Goal: Task Accomplishment & Management: Use online tool/utility

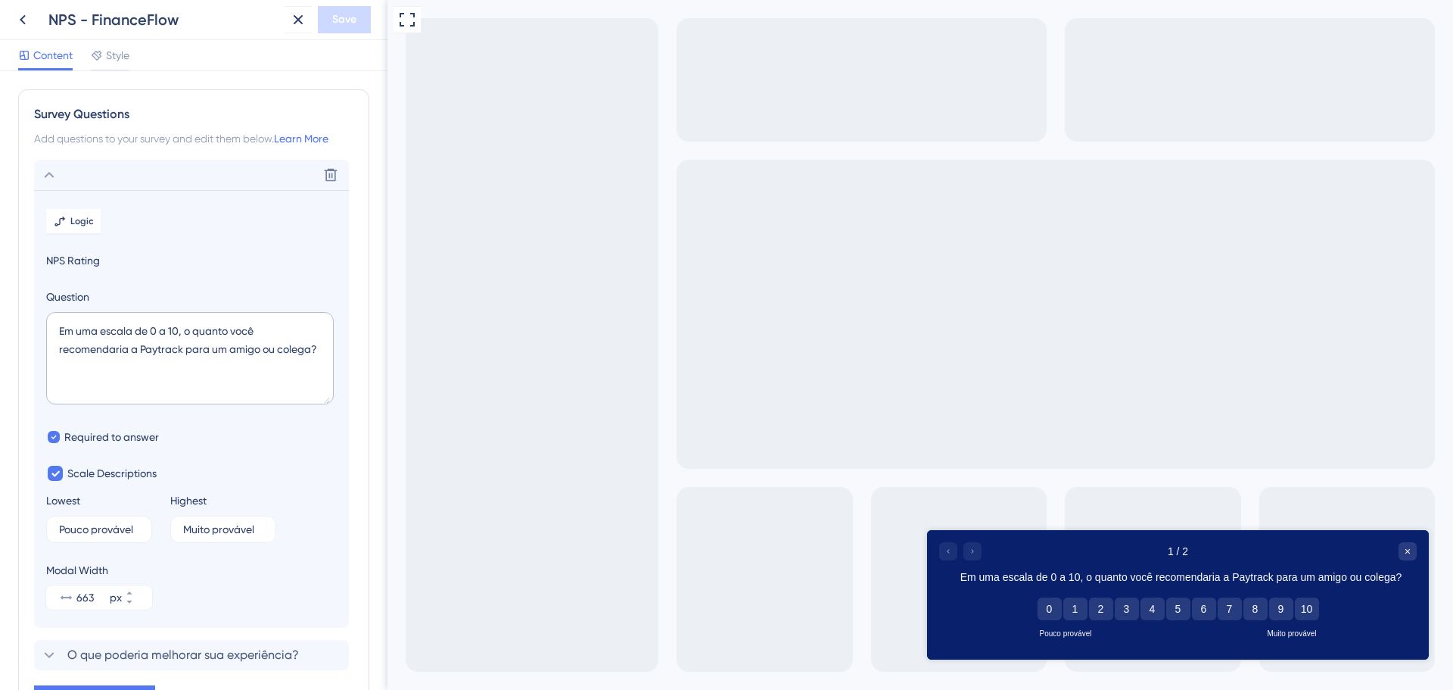
scroll to position [89, 0]
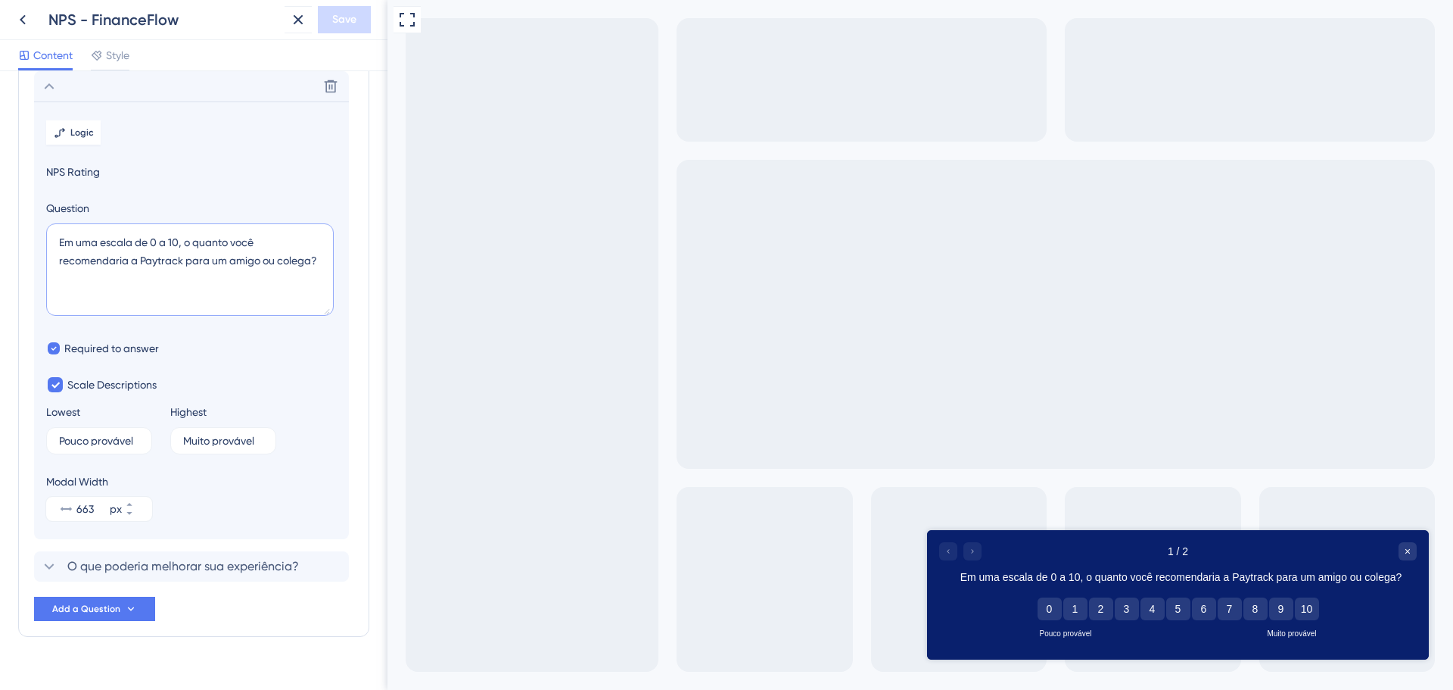
click at [176, 237] on textarea "Em uma escala de 0 a 10, o quanto você recomendaria a Paytrack para um amigo ou…" at bounding box center [190, 269] width 288 height 92
click at [250, 232] on textarea "Em uma escala de 0 a 10, o quanto você recomendaria a Paytrack para um amigo ou…" at bounding box center [190, 269] width 288 height 92
drag, startPoint x: 58, startPoint y: 261, endPoint x: 313, endPoint y: 273, distance: 255.4
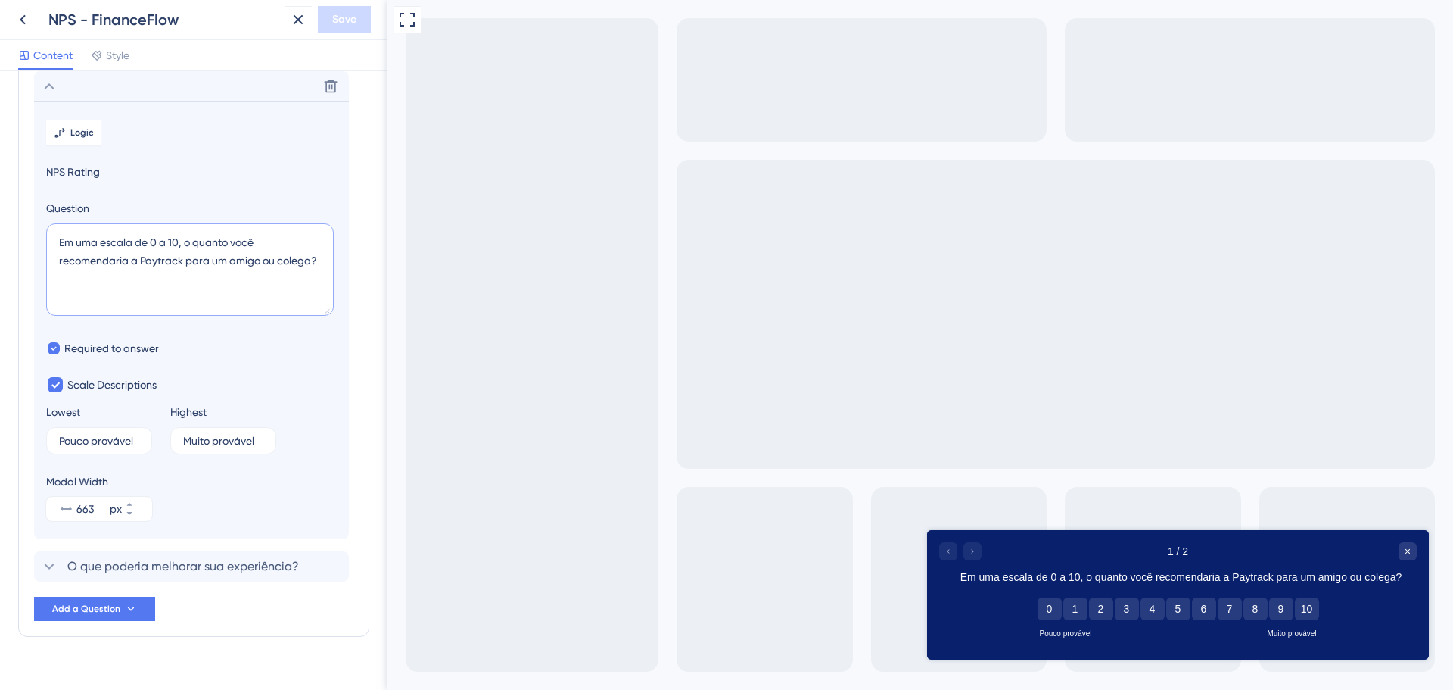
click at [313, 273] on textarea "Em uma escala de 0 a 10, o quanto você recomendaria a Paytrack para um amigo ou…" at bounding box center [190, 269] width 288 height 92
click at [177, 263] on textarea "Em uma escala de 0 a 10, o quanto você está satisfeito com o FinanceFlow?" at bounding box center [190, 269] width 288 height 92
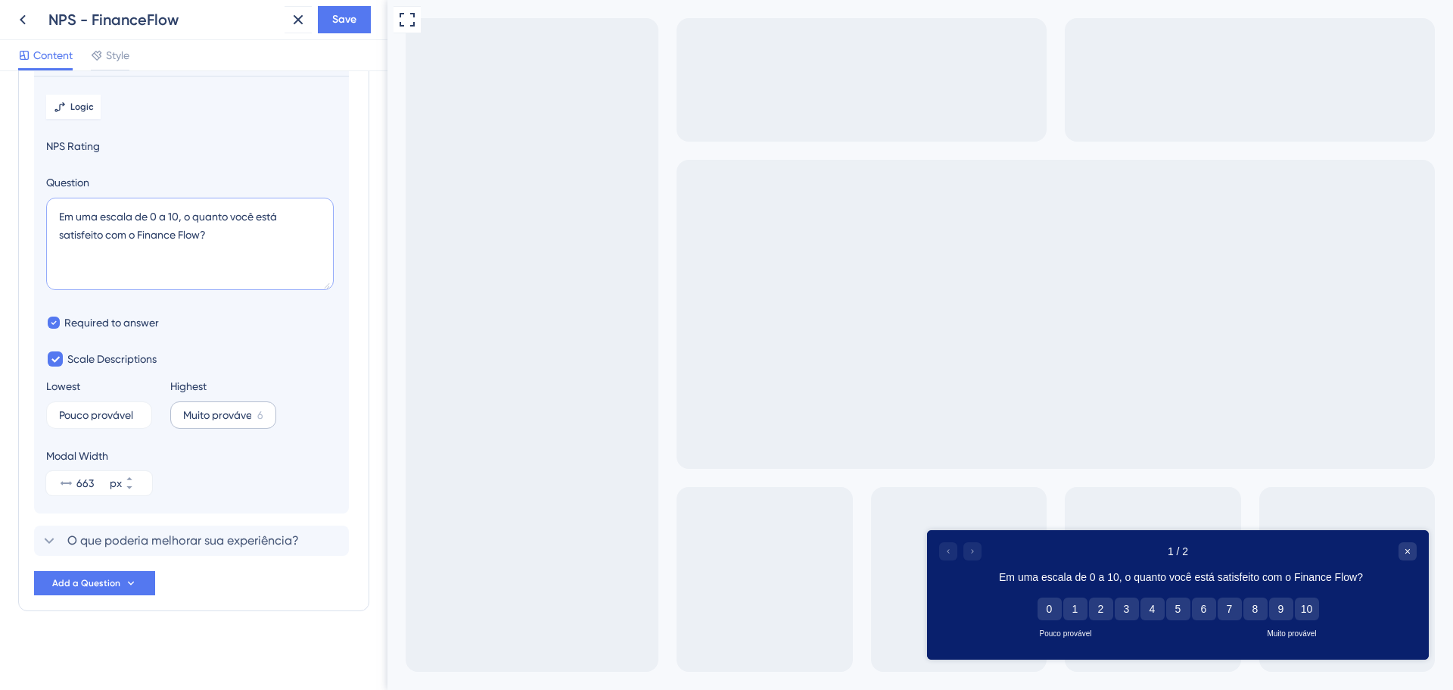
type textarea "Em uma escala de 0 a 10, o quanto você está satisfeito com o Finance Flow?"
click at [231, 410] on input "Muito provável" at bounding box center [217, 415] width 68 height 11
type input "Muito satisfeito"
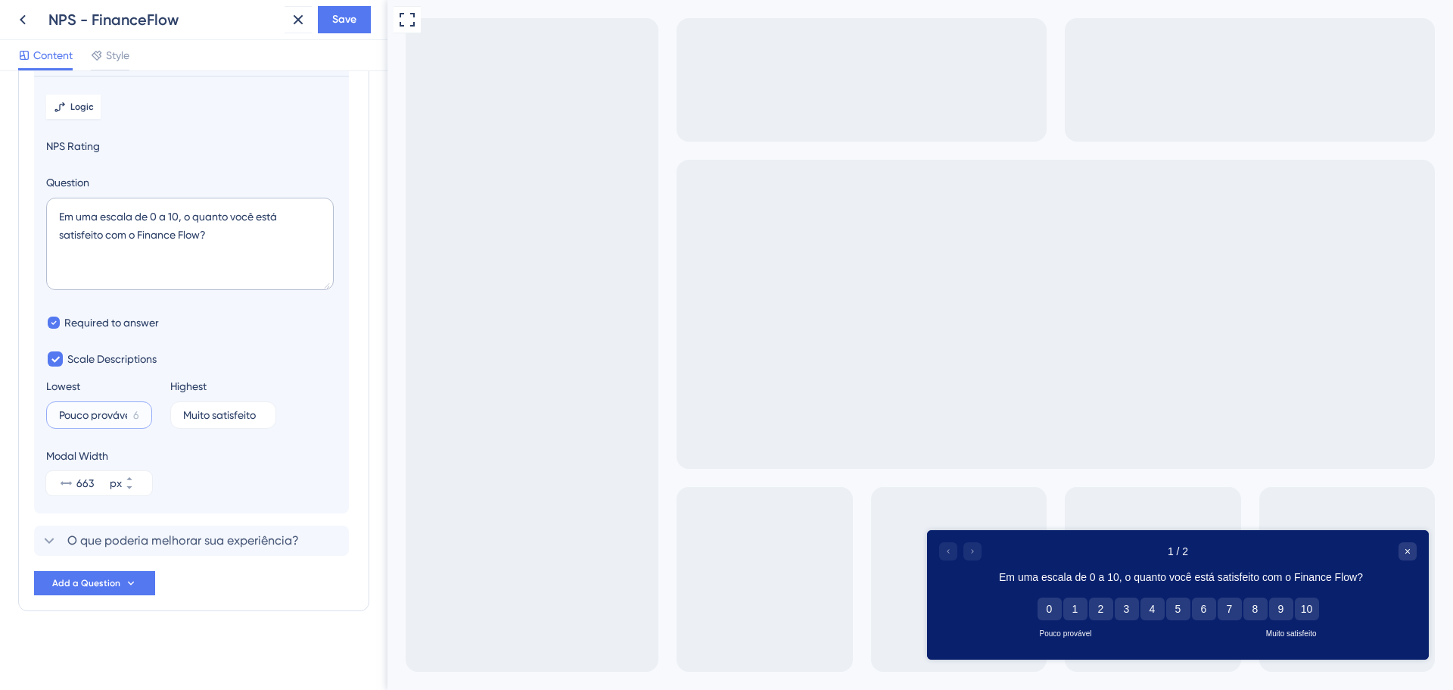
click at [98, 415] on input "Pouco provável" at bounding box center [93, 415] width 68 height 11
type input "Pouco satisfeito"
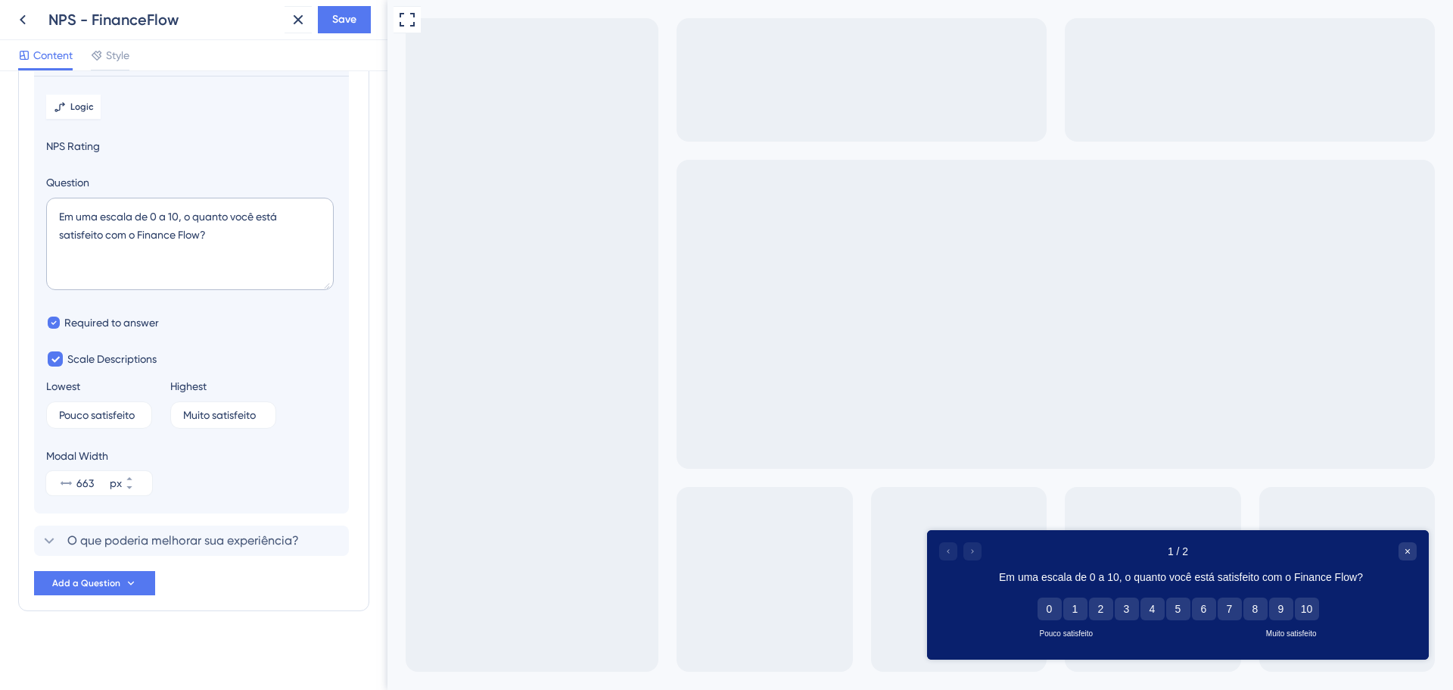
scroll to position [0, 0]
click at [203, 467] on div "Modal Width 663 px" at bounding box center [191, 471] width 291 height 48
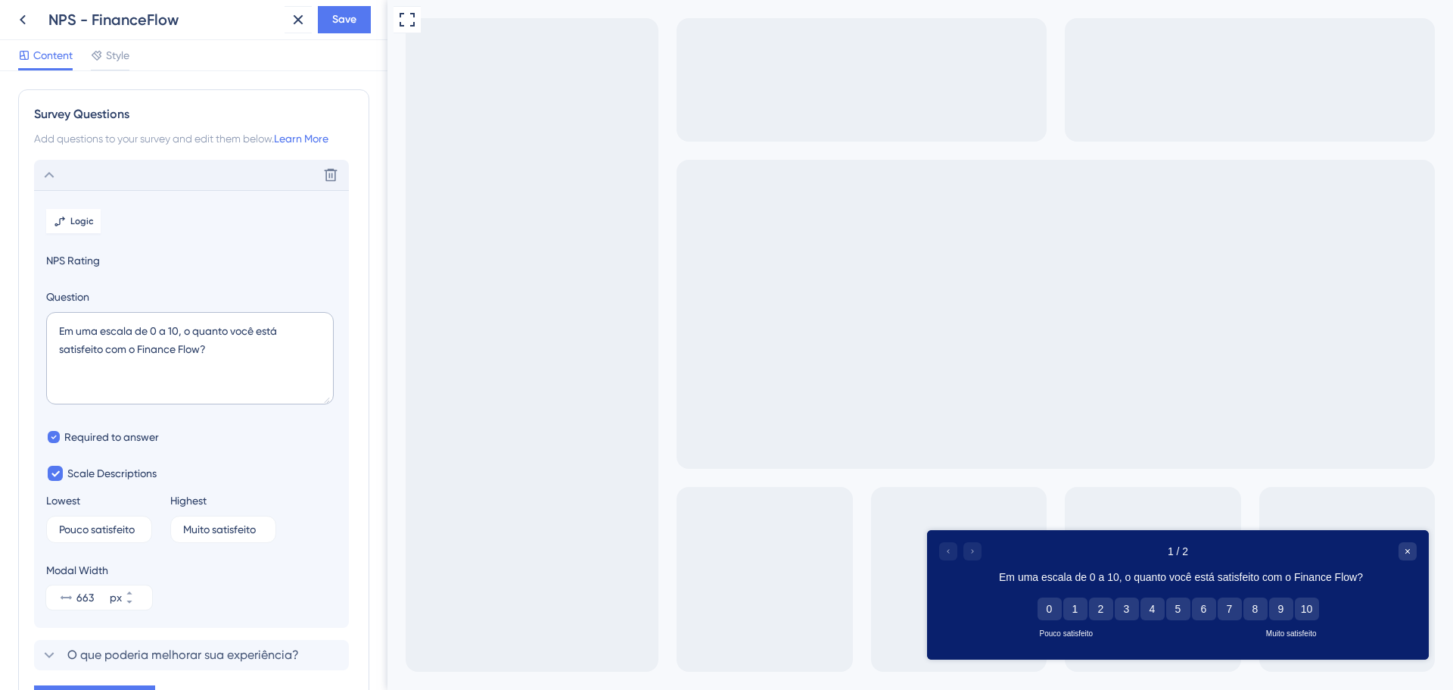
click at [48, 168] on icon at bounding box center [49, 175] width 18 height 18
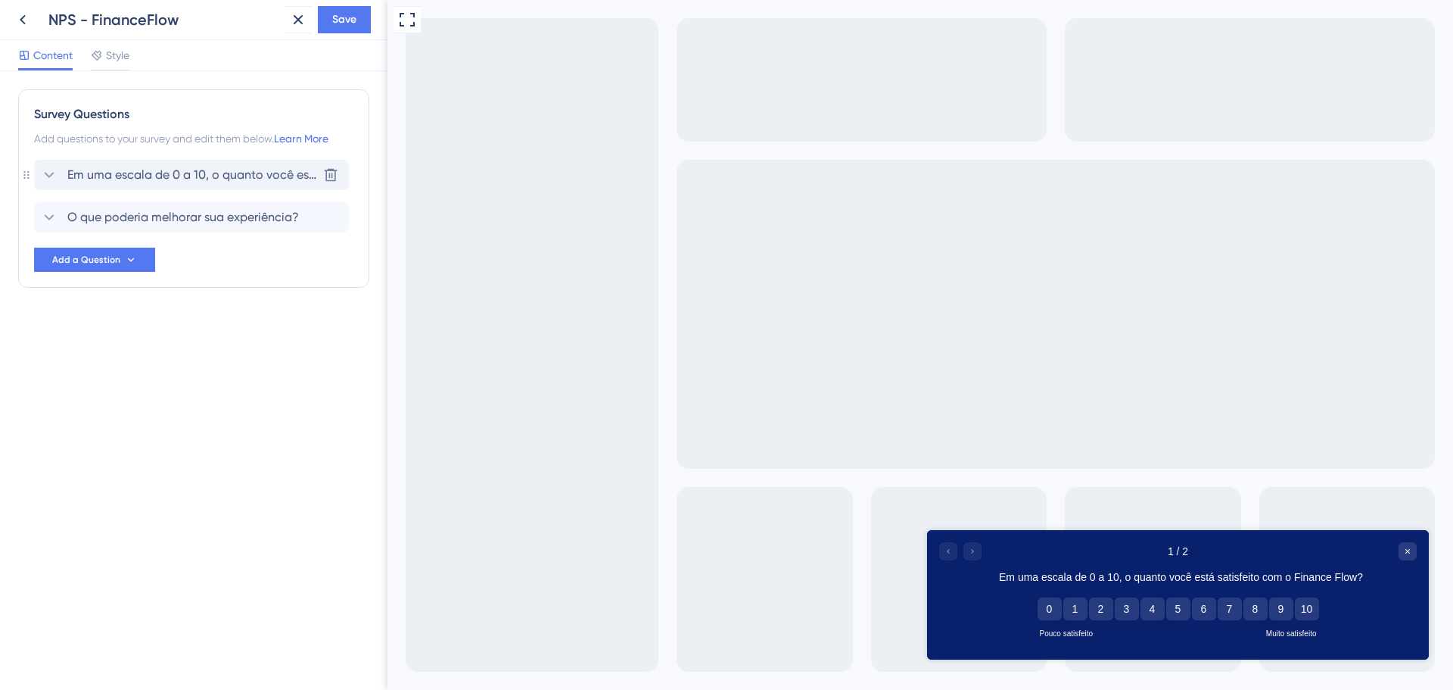
click at [48, 168] on icon at bounding box center [49, 175] width 18 height 18
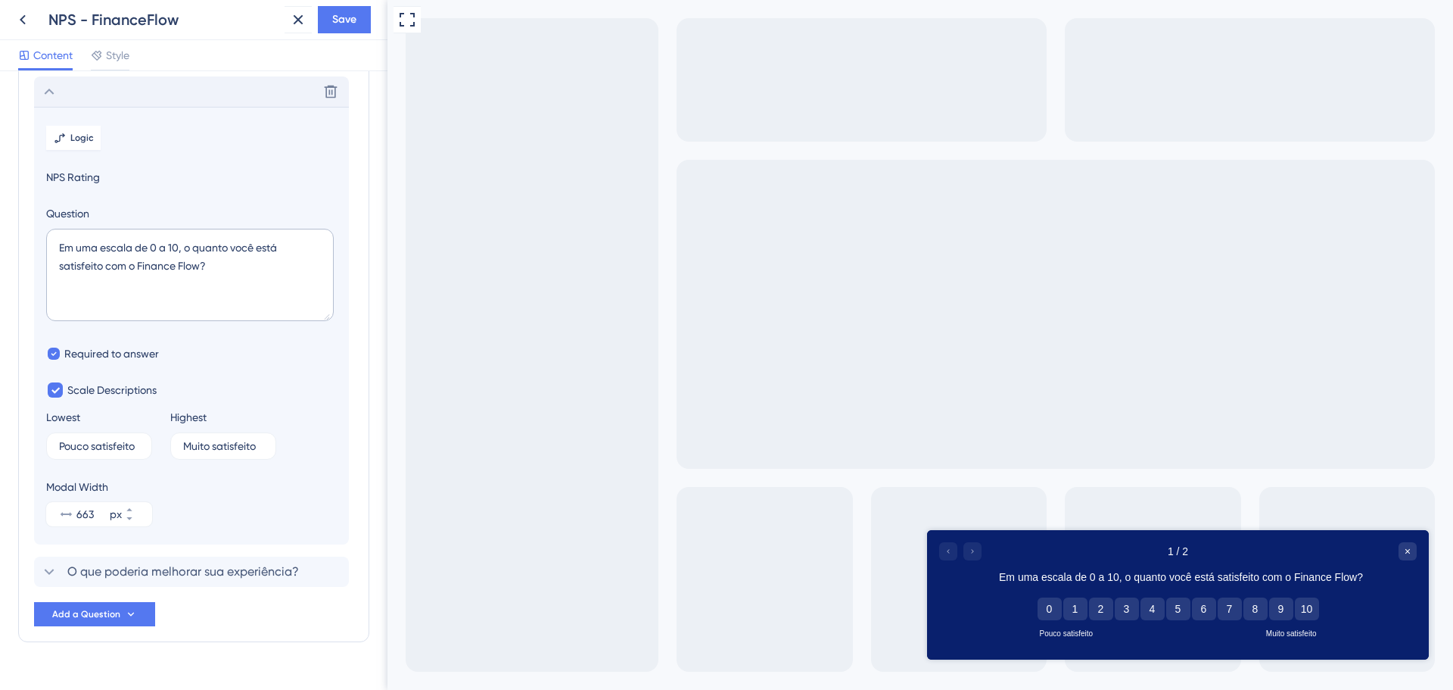
scroll to position [89, 0]
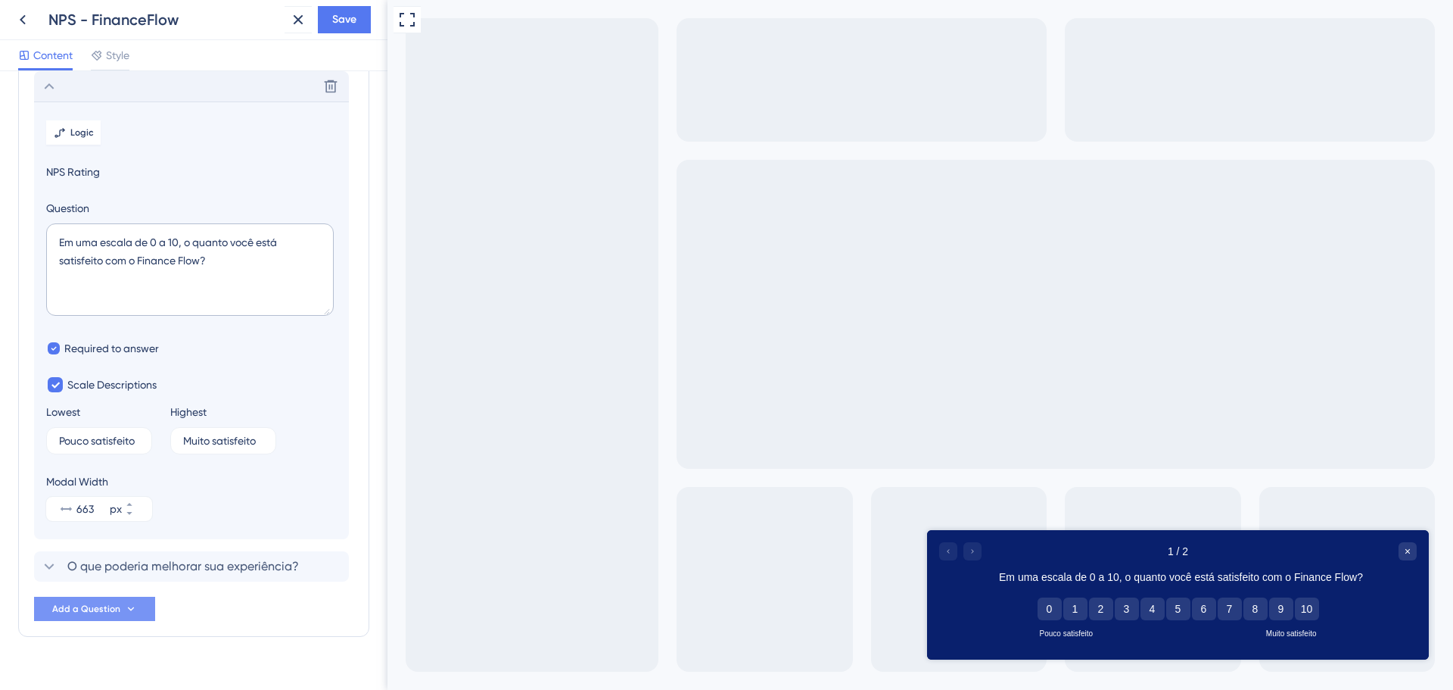
click at [90, 612] on span "Add a Question" at bounding box center [86, 609] width 68 height 12
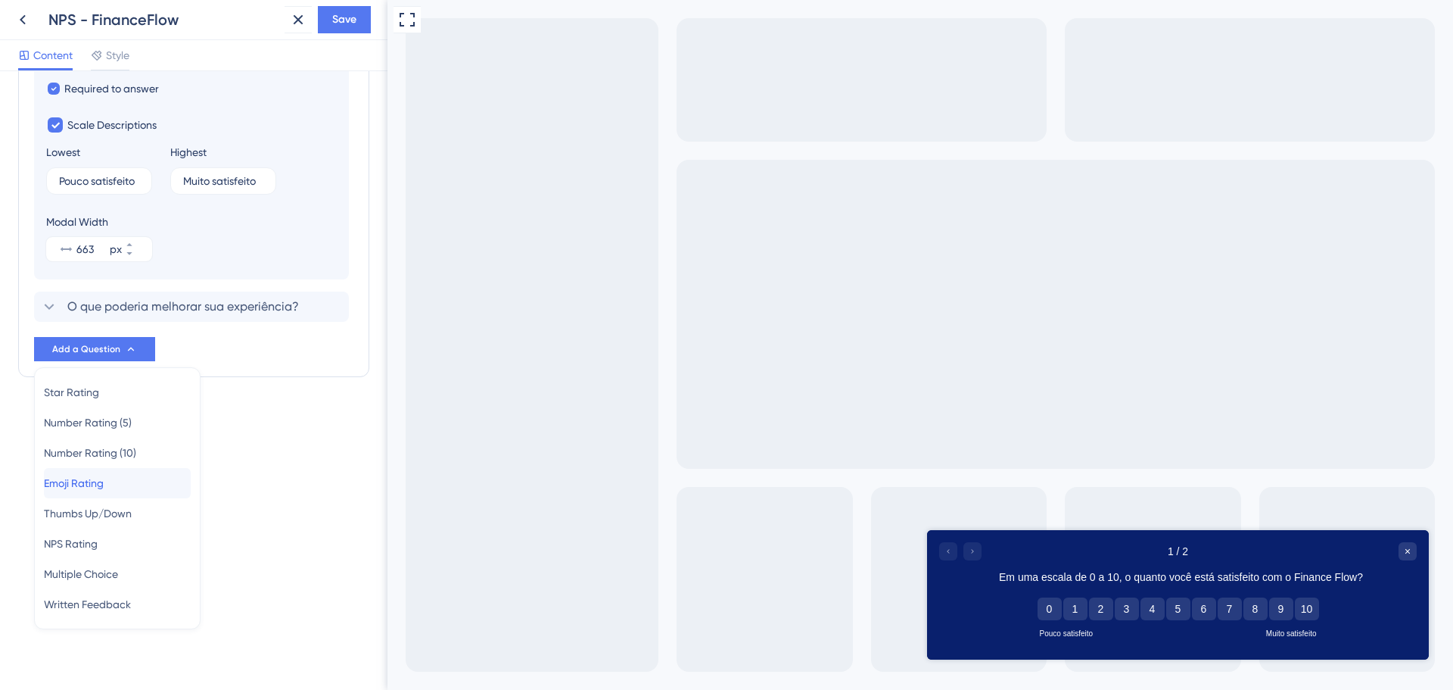
click at [78, 487] on span "Emoji Rating" at bounding box center [74, 483] width 60 height 18
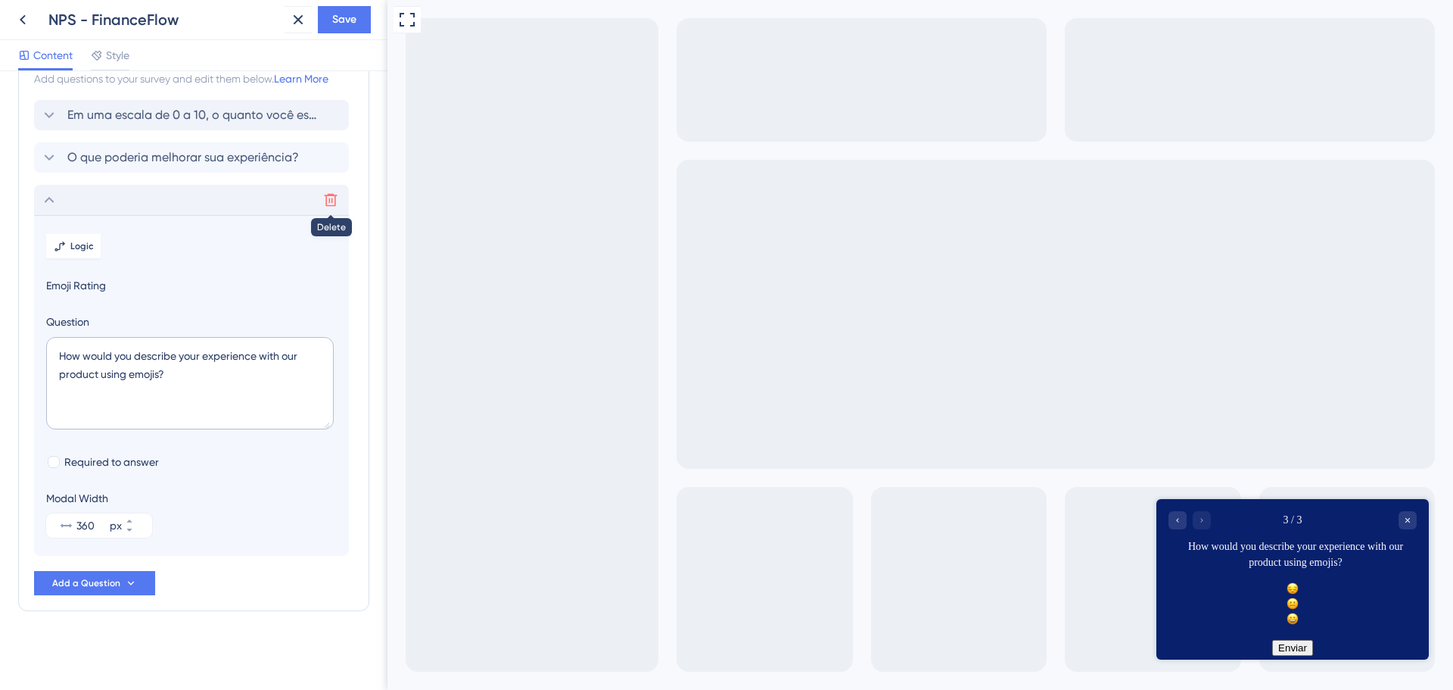
click at [329, 197] on icon at bounding box center [330, 199] width 15 height 15
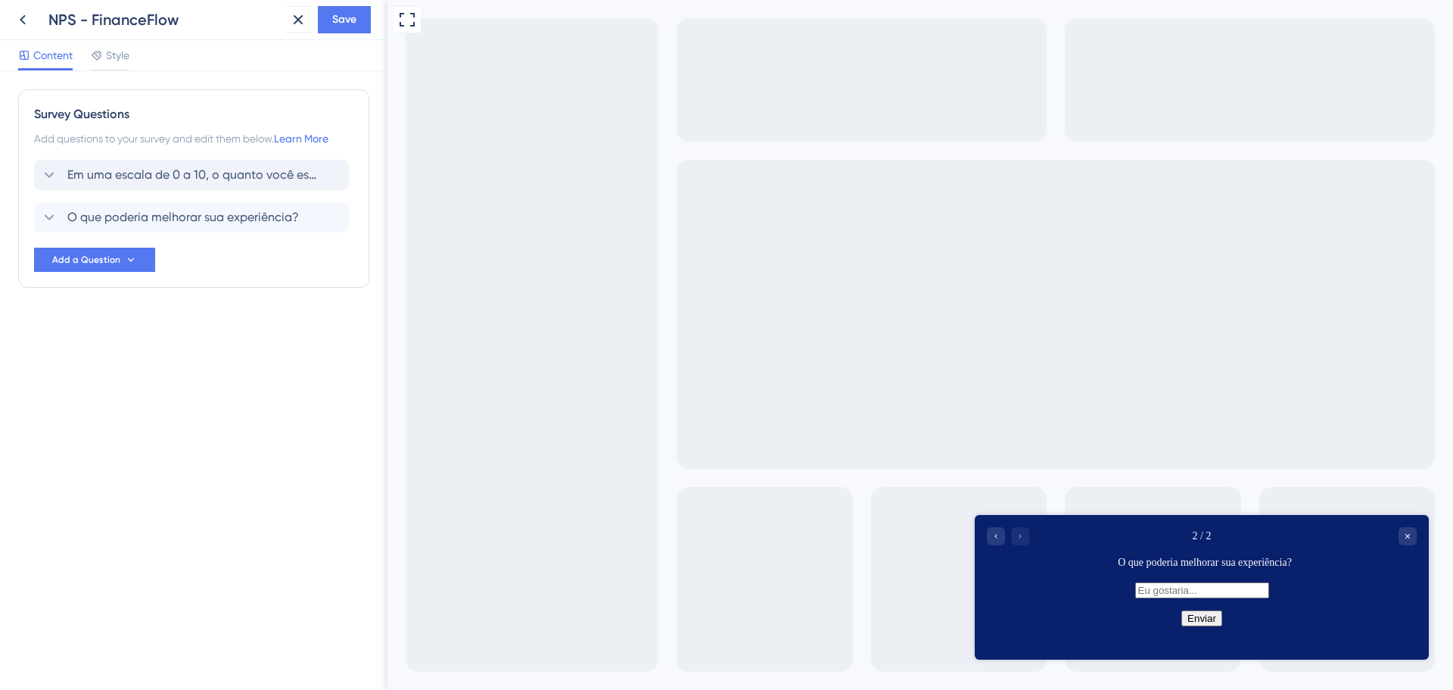
scroll to position [0, 0]
click at [90, 257] on span "Add a Question" at bounding box center [86, 260] width 68 height 12
click at [93, 459] on span "NPS Rating" at bounding box center [71, 454] width 54 height 18
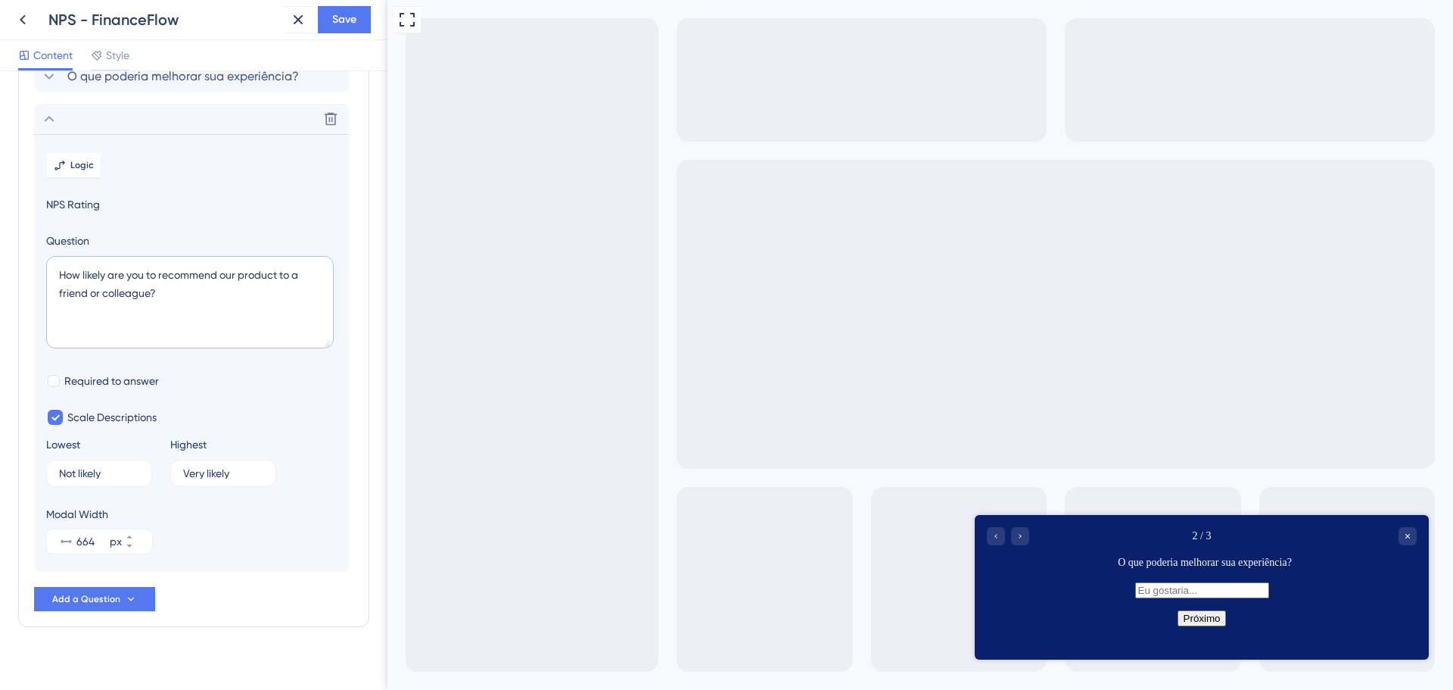
scroll to position [157, 0]
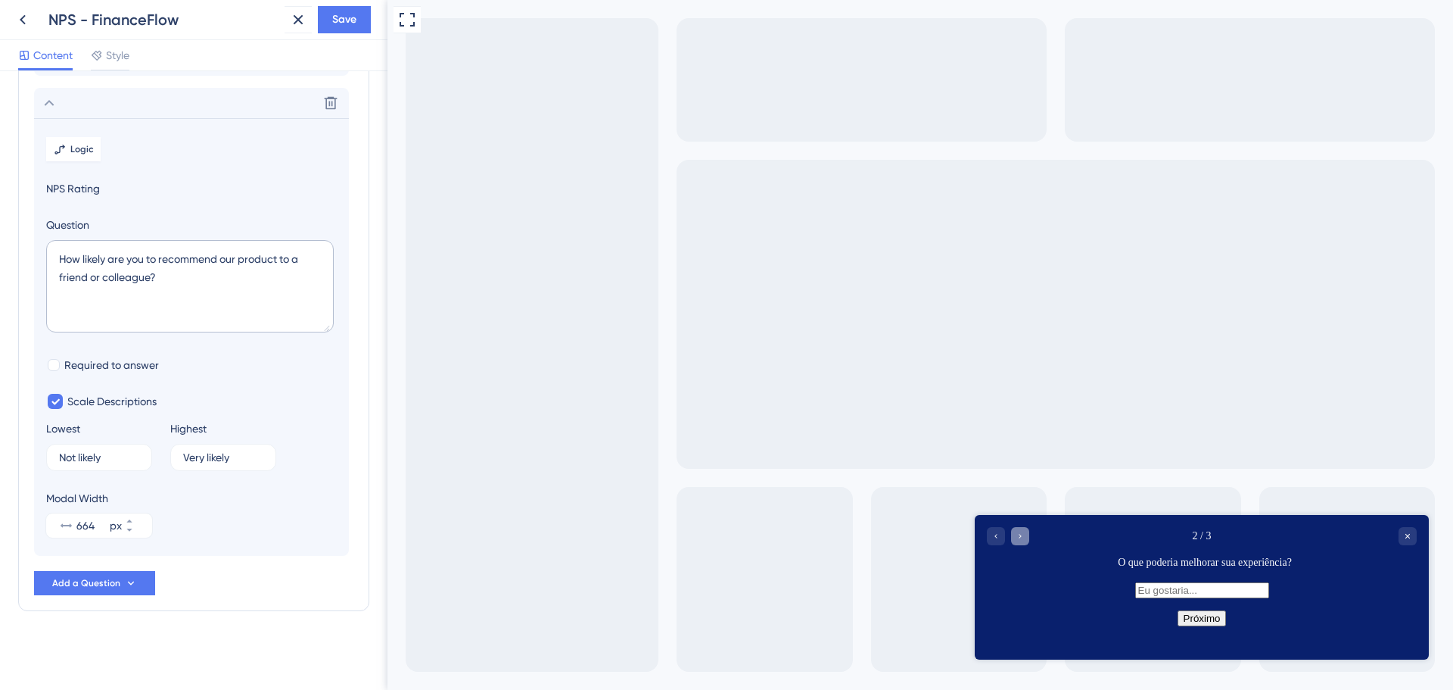
click at [1025, 535] on div "Go to Question 3" at bounding box center [1020, 536] width 18 height 18
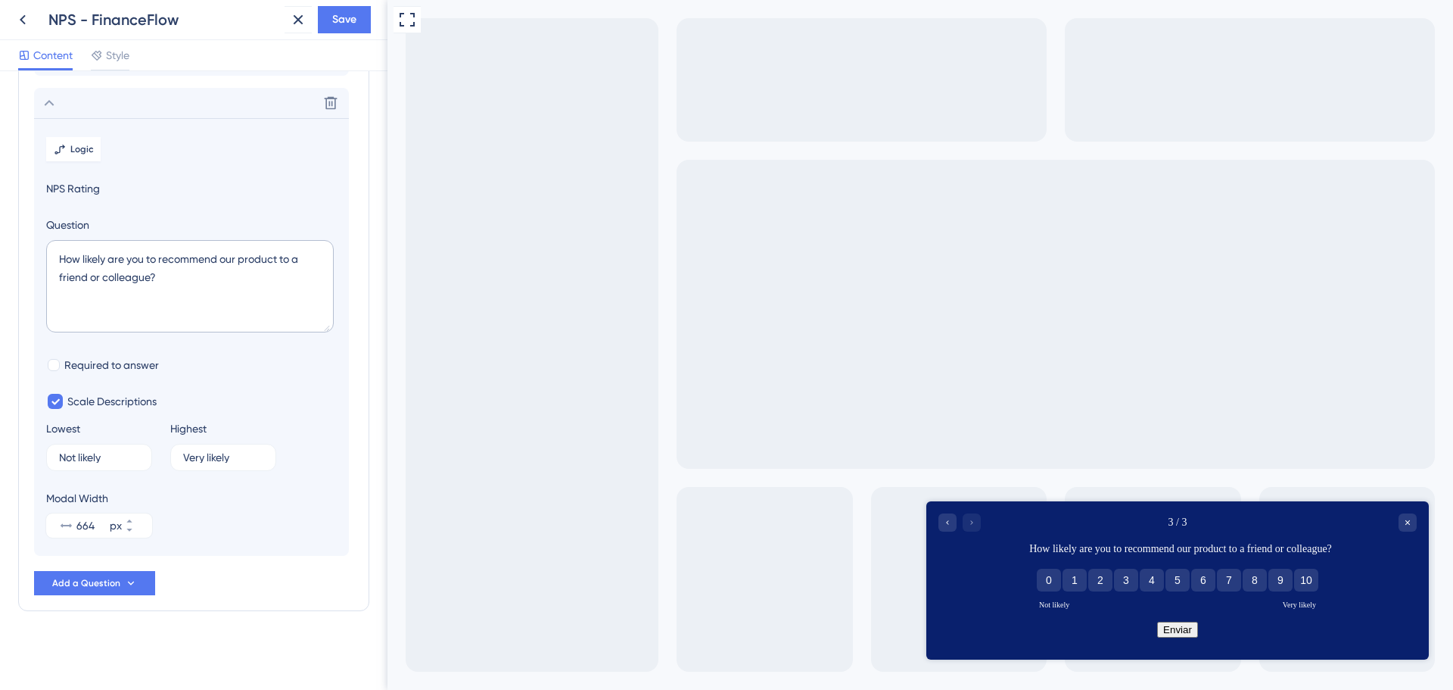
scroll to position [5, 0]
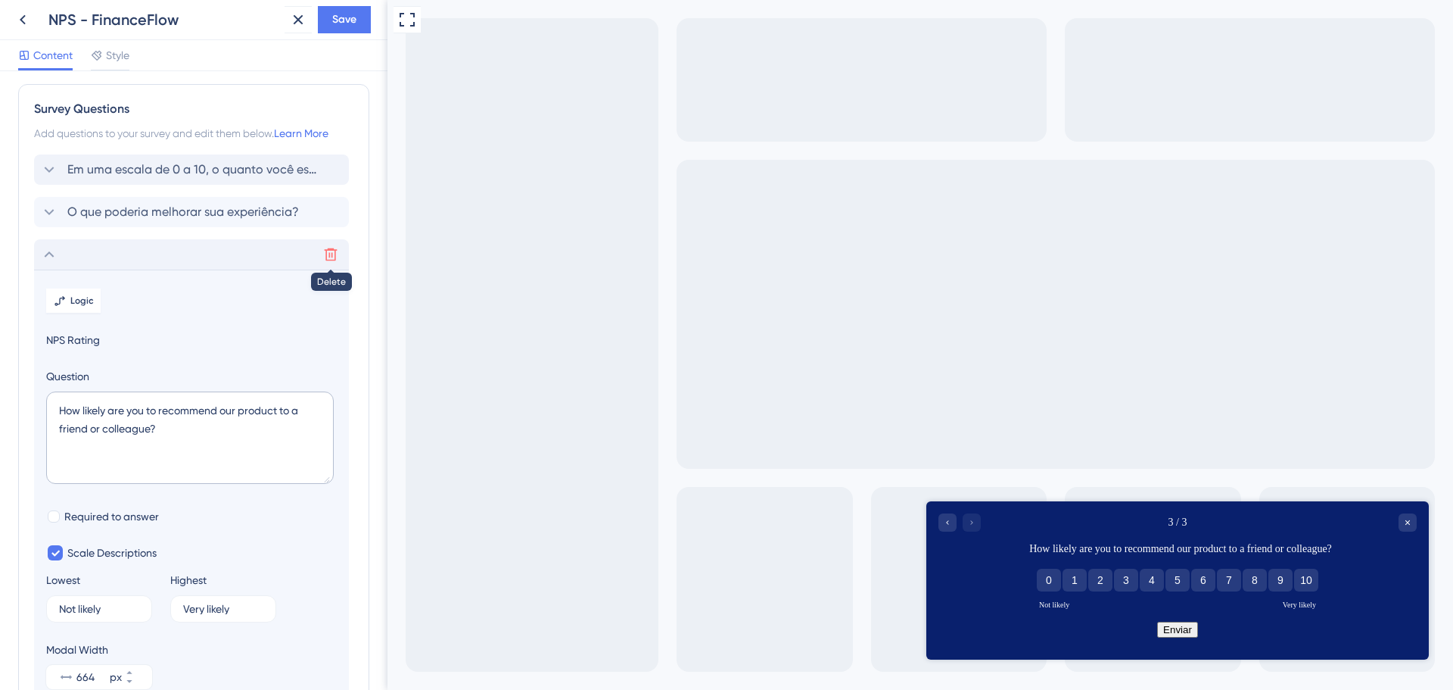
click at [332, 252] on icon at bounding box center [330, 254] width 15 height 15
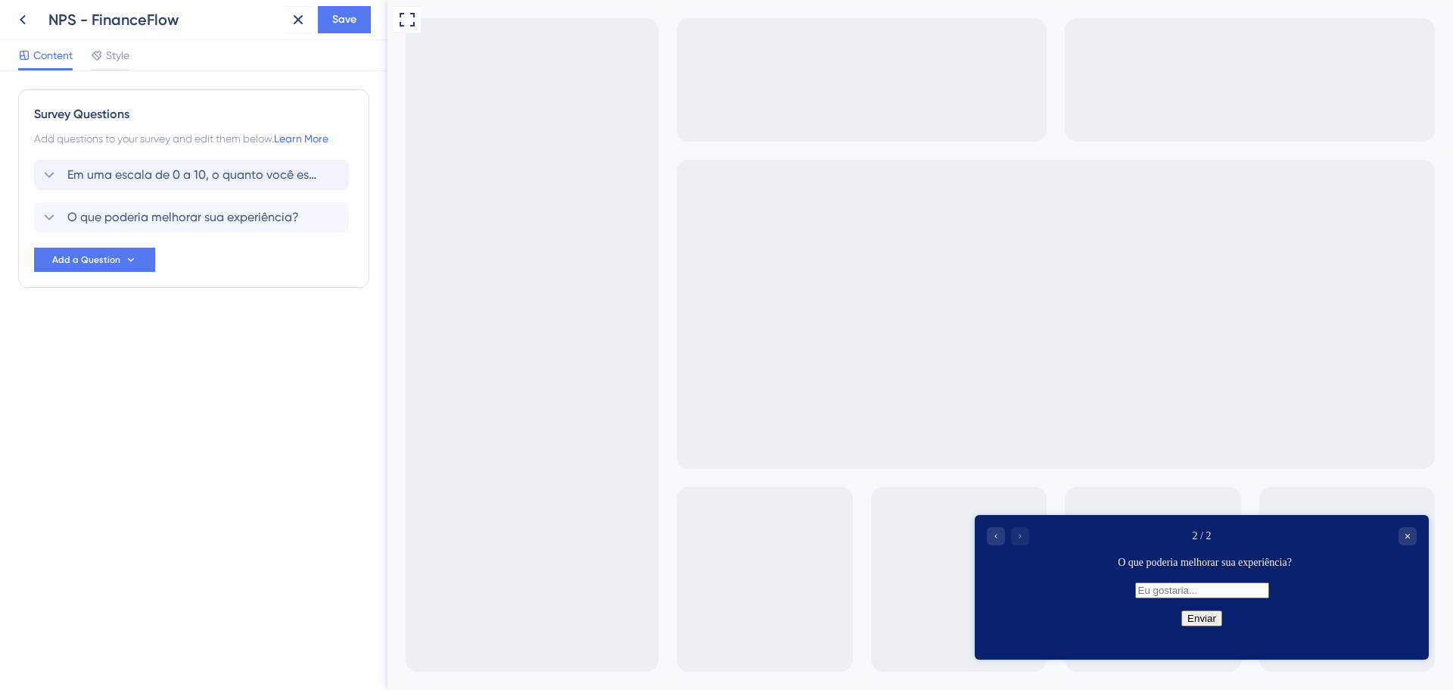
scroll to position [0, 0]
click at [103, 263] on span "Add a Question" at bounding box center [86, 260] width 68 height 12
click at [101, 335] on span "Number Rating (5)" at bounding box center [88, 333] width 88 height 18
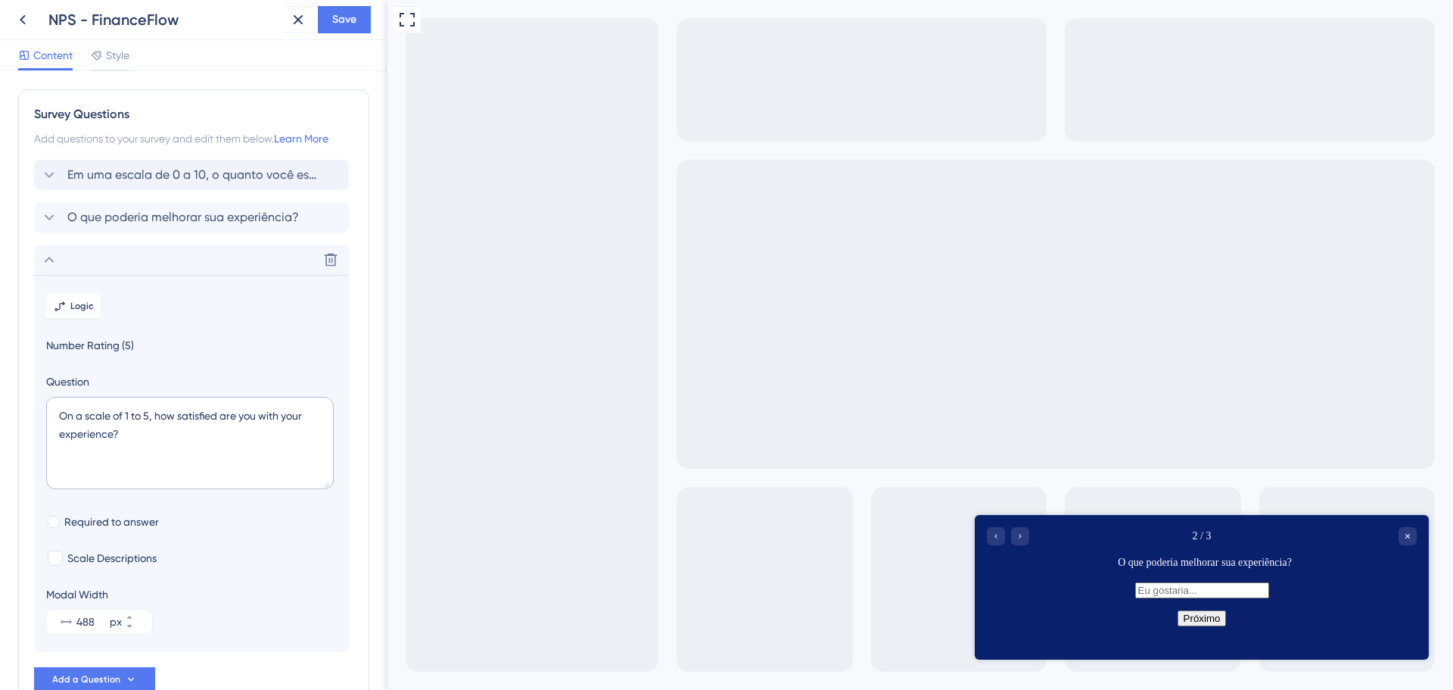
scroll to position [96, 0]
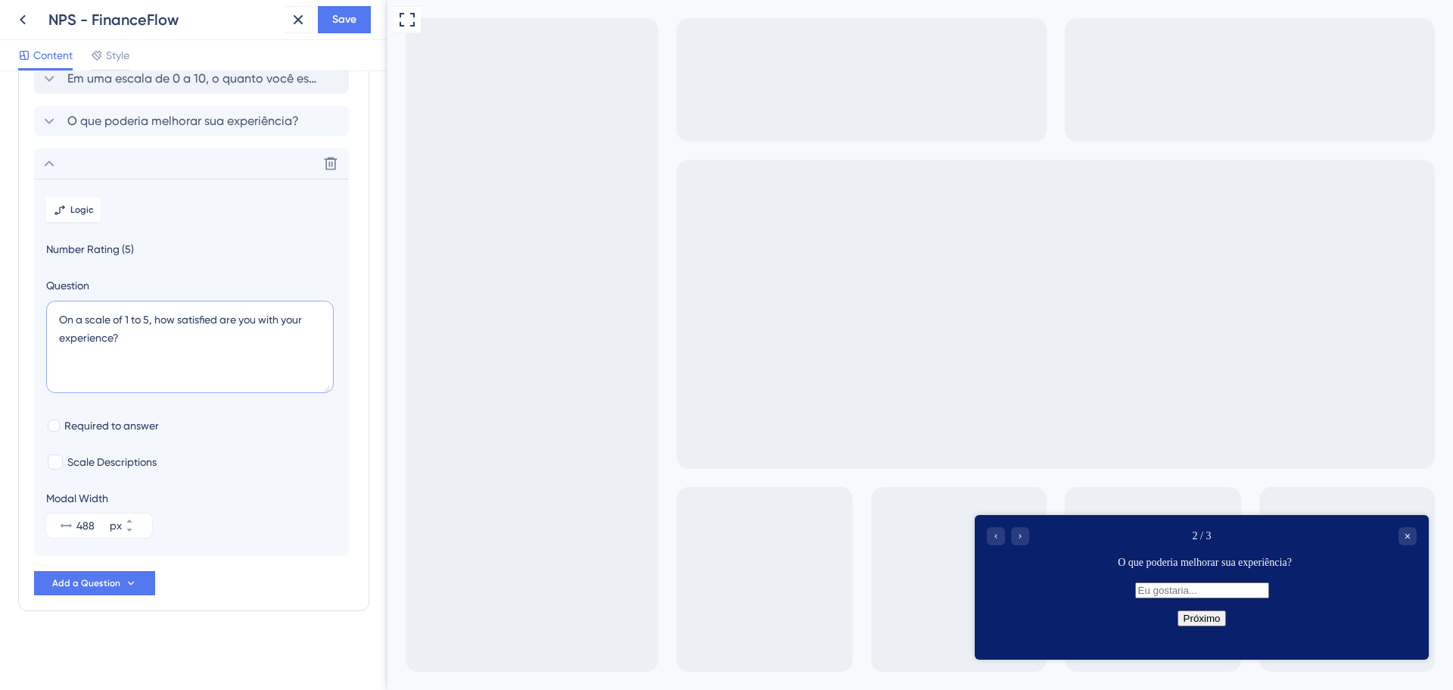
drag, startPoint x: 140, startPoint y: 338, endPoint x: 52, endPoint y: 307, distance: 93.1
click at [52, 307] on textarea "On a scale of 1 to 5, how satisfied are you with your experience?" at bounding box center [190, 347] width 288 height 92
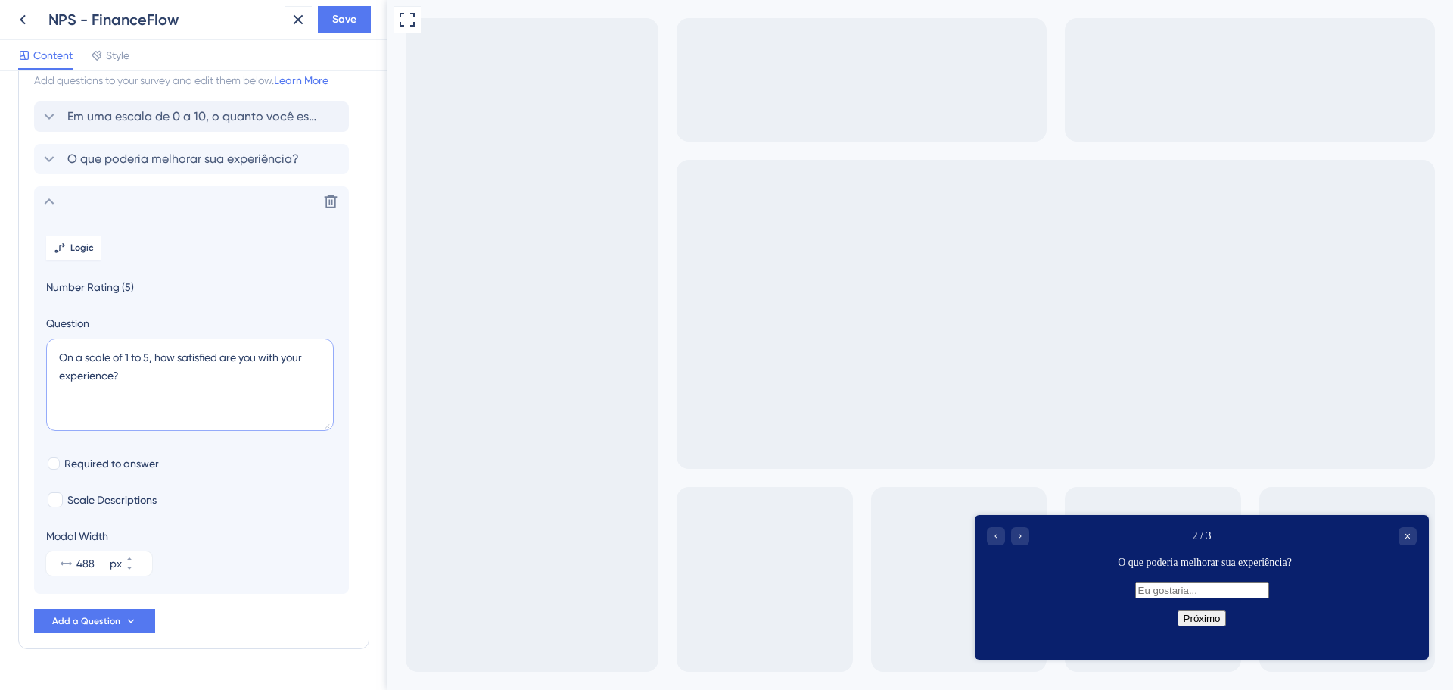
scroll to position [0, 0]
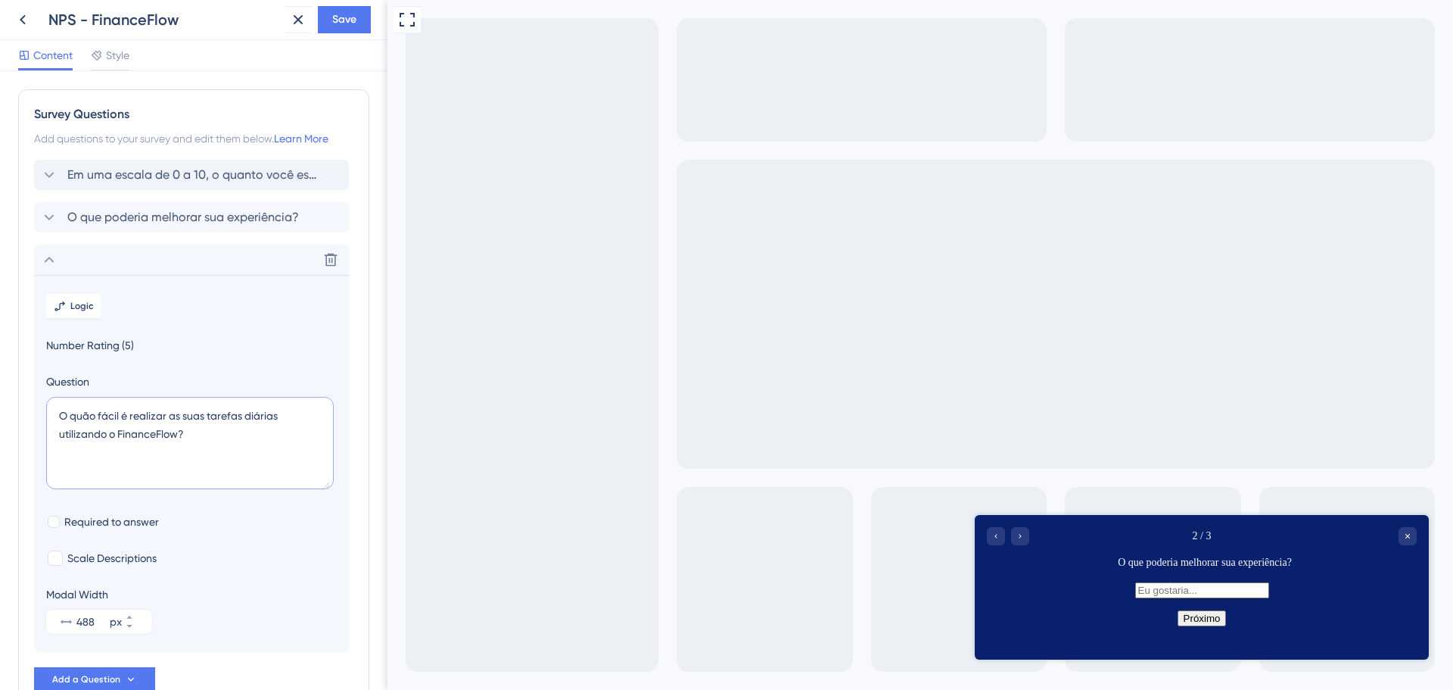
click at [158, 432] on textarea "O quão fácil é realizar as suas tarefas diárias utilizando o FinanceFlow?" at bounding box center [190, 443] width 288 height 92
type textarea "O quão fácil é realizar as suas tarefas diárias utilizando o Finance Flow?"
drag, startPoint x: 224, startPoint y: 432, endPoint x: 44, endPoint y: 405, distance: 182.2
click at [44, 405] on section "Logic Number Rating (5) Question O quão fácil é realizar as suas tarefas diária…" at bounding box center [191, 463] width 315 height 377
click at [54, 171] on icon at bounding box center [49, 175] width 18 height 18
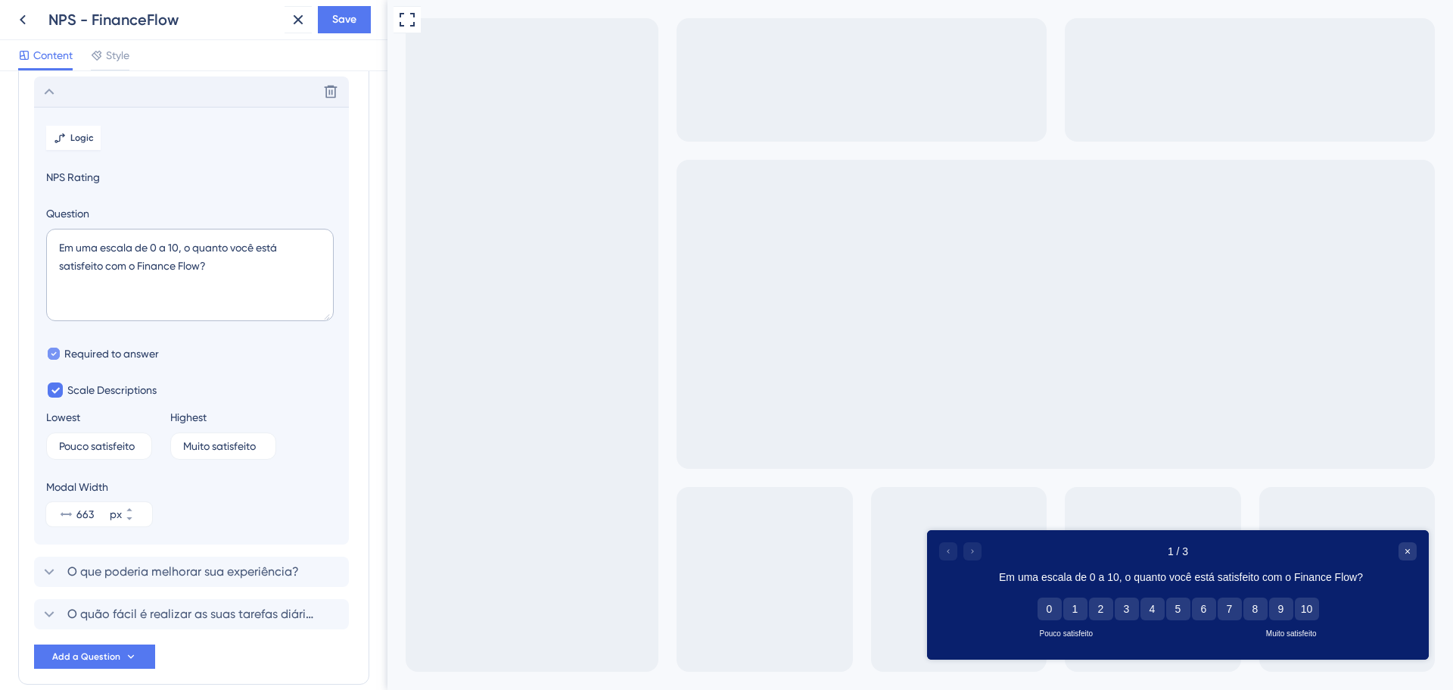
scroll to position [89, 0]
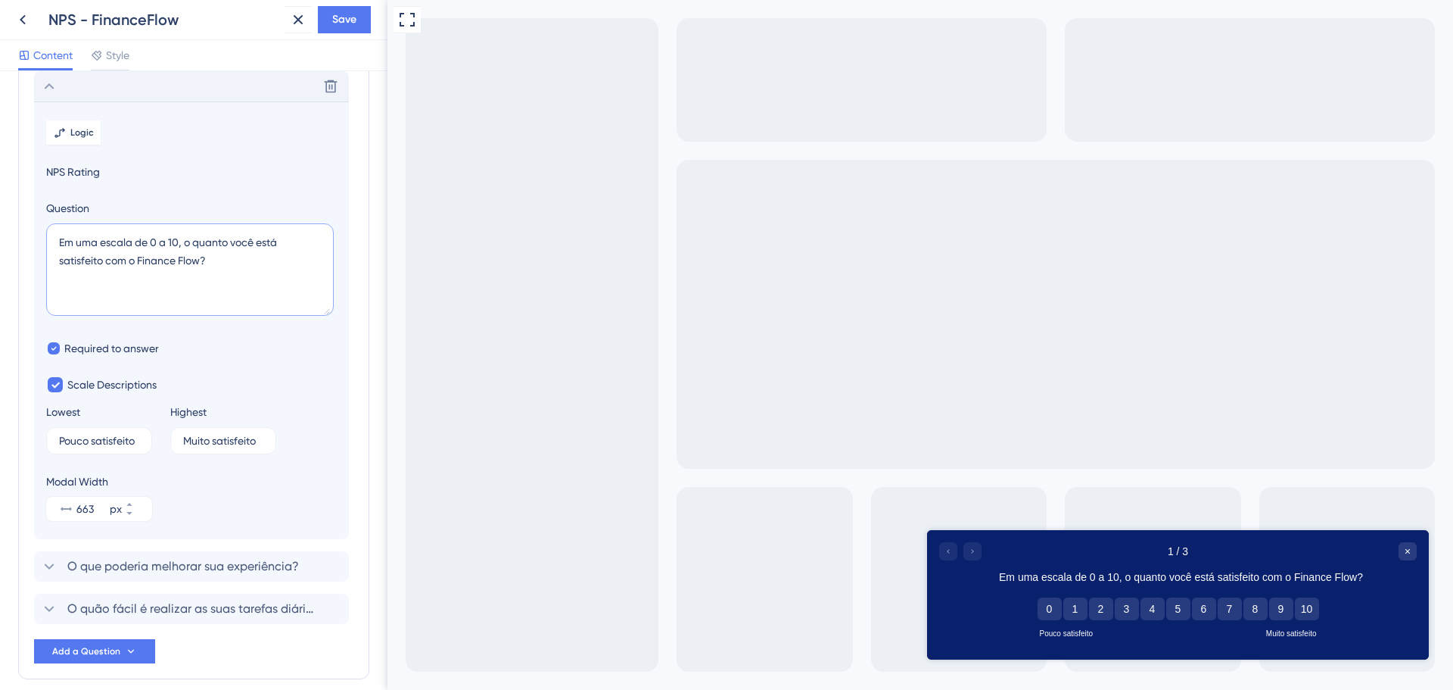
drag, startPoint x: 192, startPoint y: 242, endPoint x: 28, endPoint y: 236, distance: 163.6
click at [28, 236] on div "Survey Questions Add questions to your survey and edit them below. Learn More D…" at bounding box center [193, 340] width 351 height 678
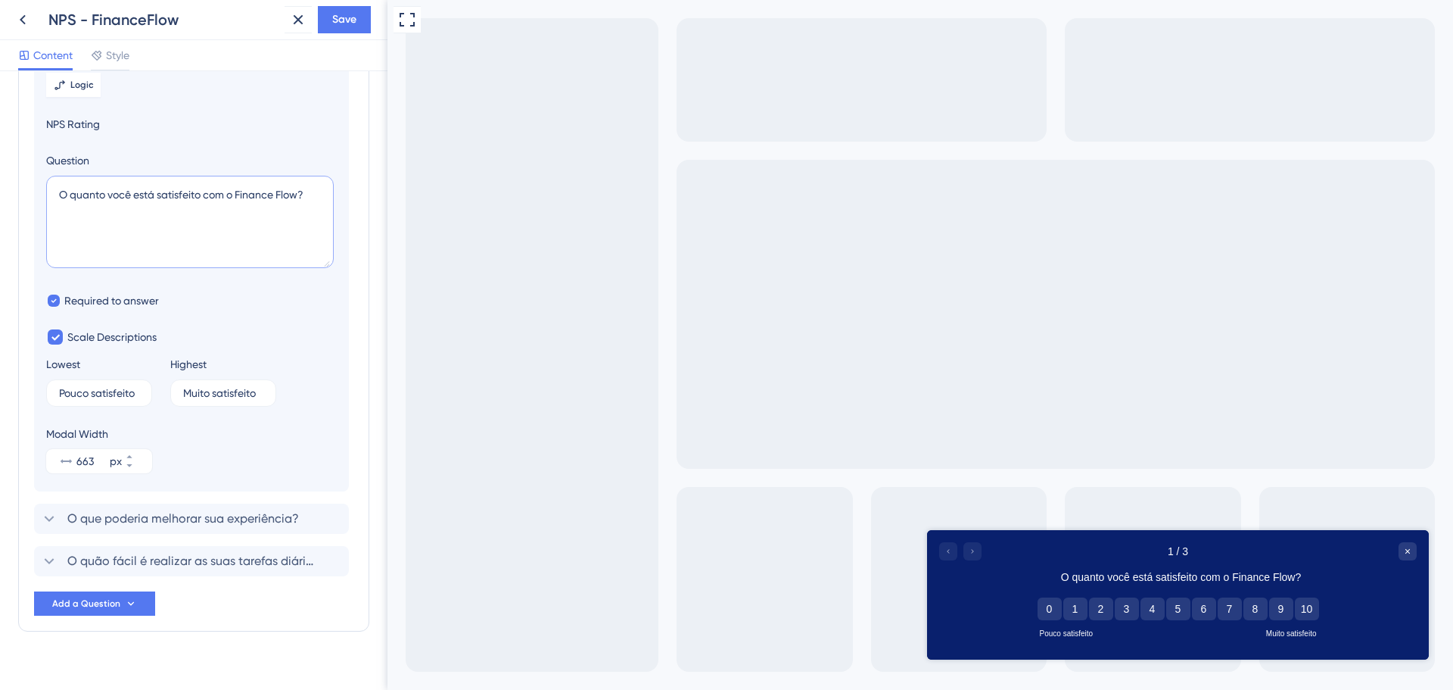
scroll to position [157, 0]
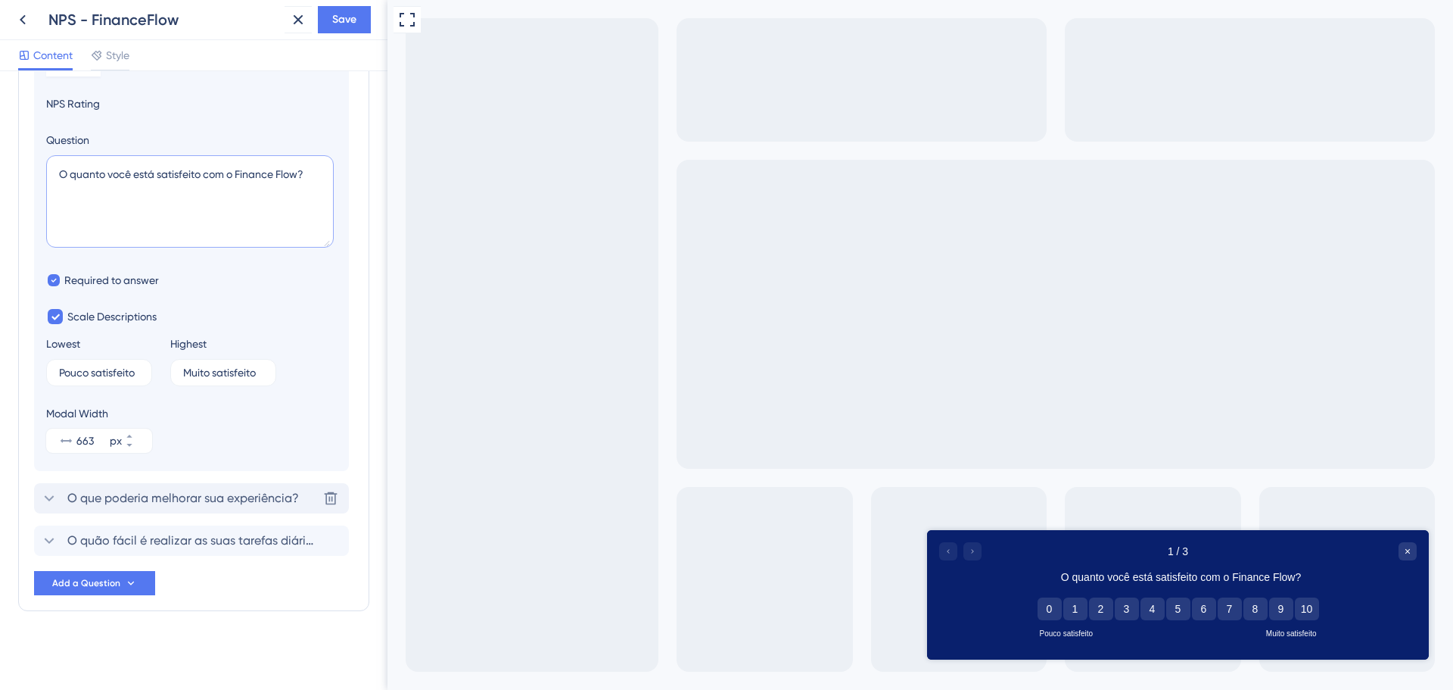
type textarea "O quanto você está satisfeito com o Finance Flow?"
click at [60, 497] on div "O que poderia melhorar sua experiência?" at bounding box center [169, 498] width 259 height 18
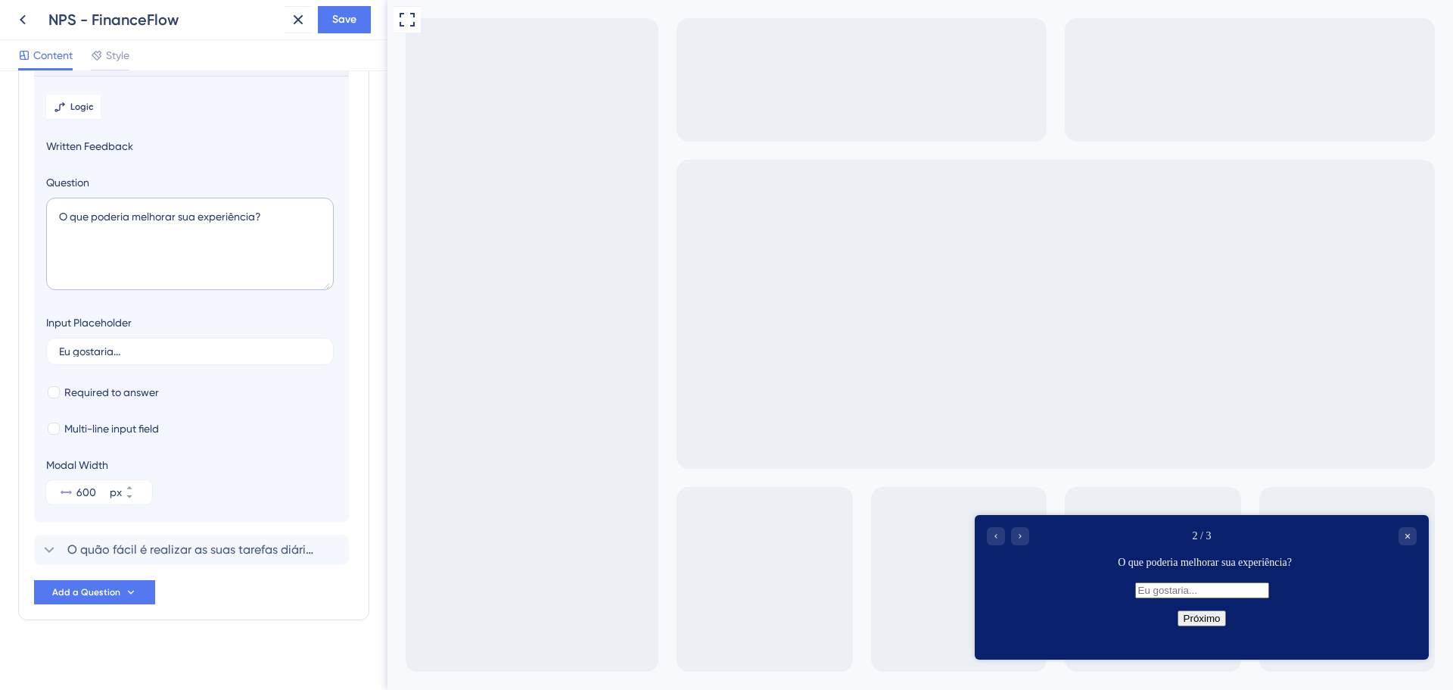
scroll to position [131, 0]
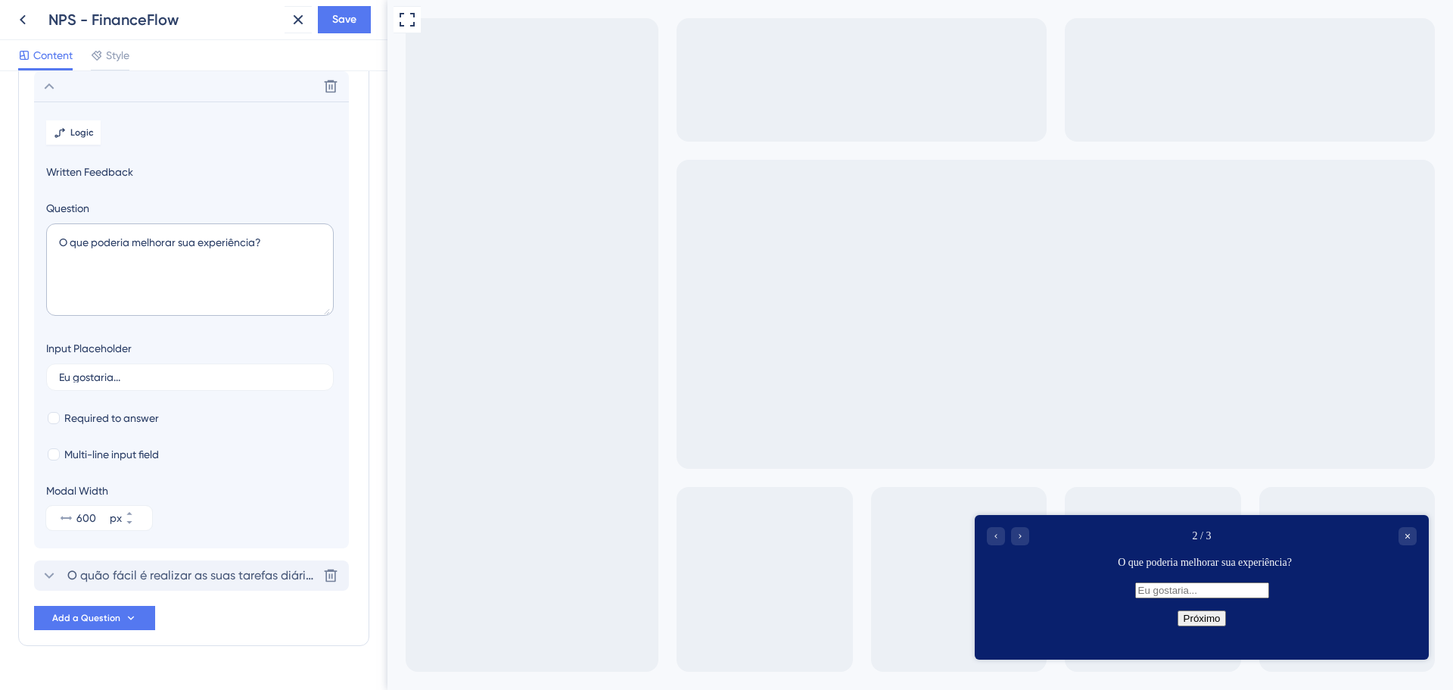
click at [54, 576] on icon at bounding box center [49, 575] width 18 height 18
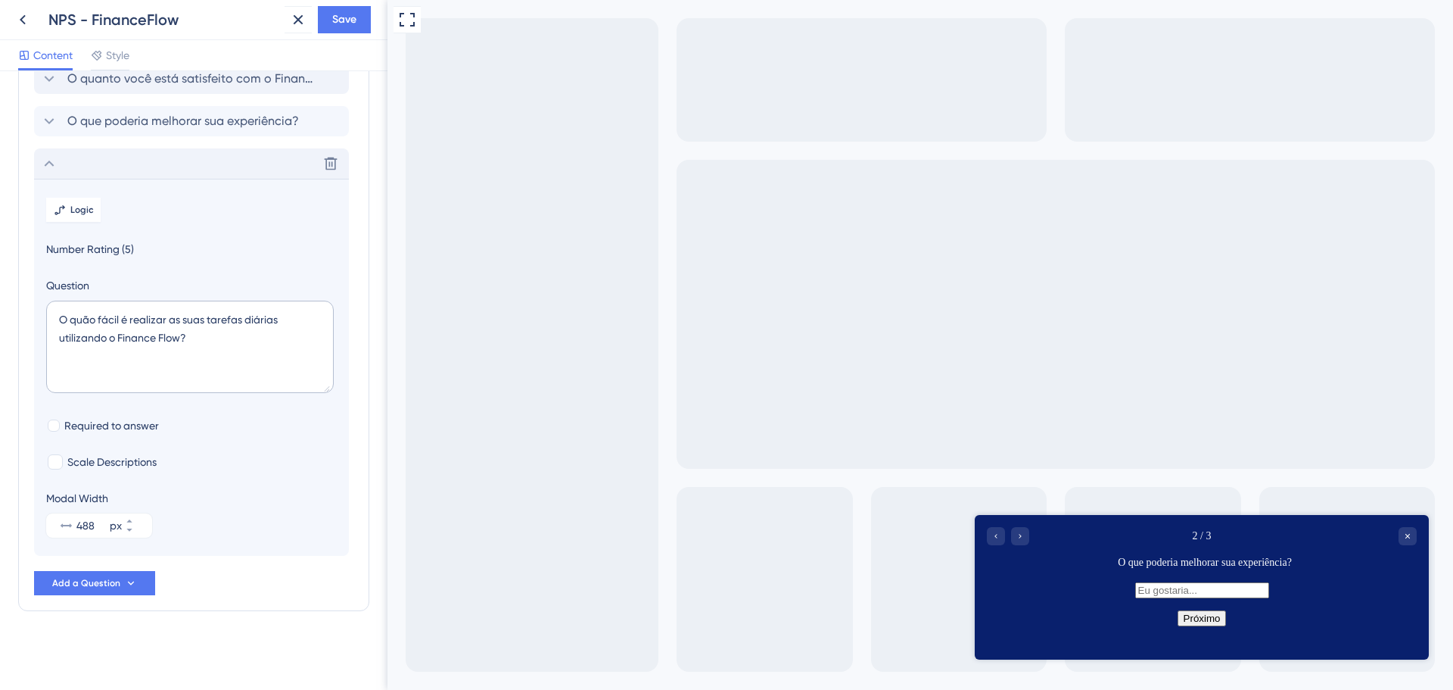
scroll to position [96, 0]
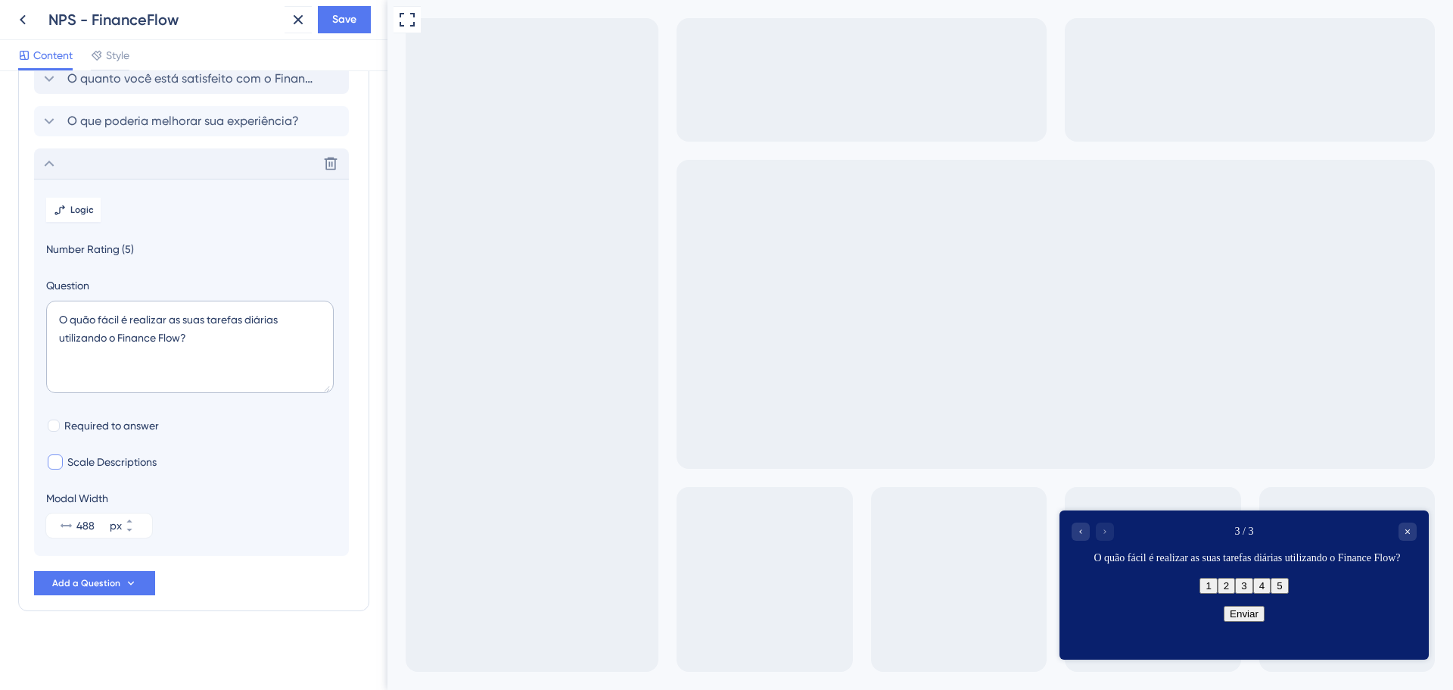
click at [69, 463] on span "Scale Descriptions" at bounding box center [111, 462] width 89 height 18
checkbox input "true"
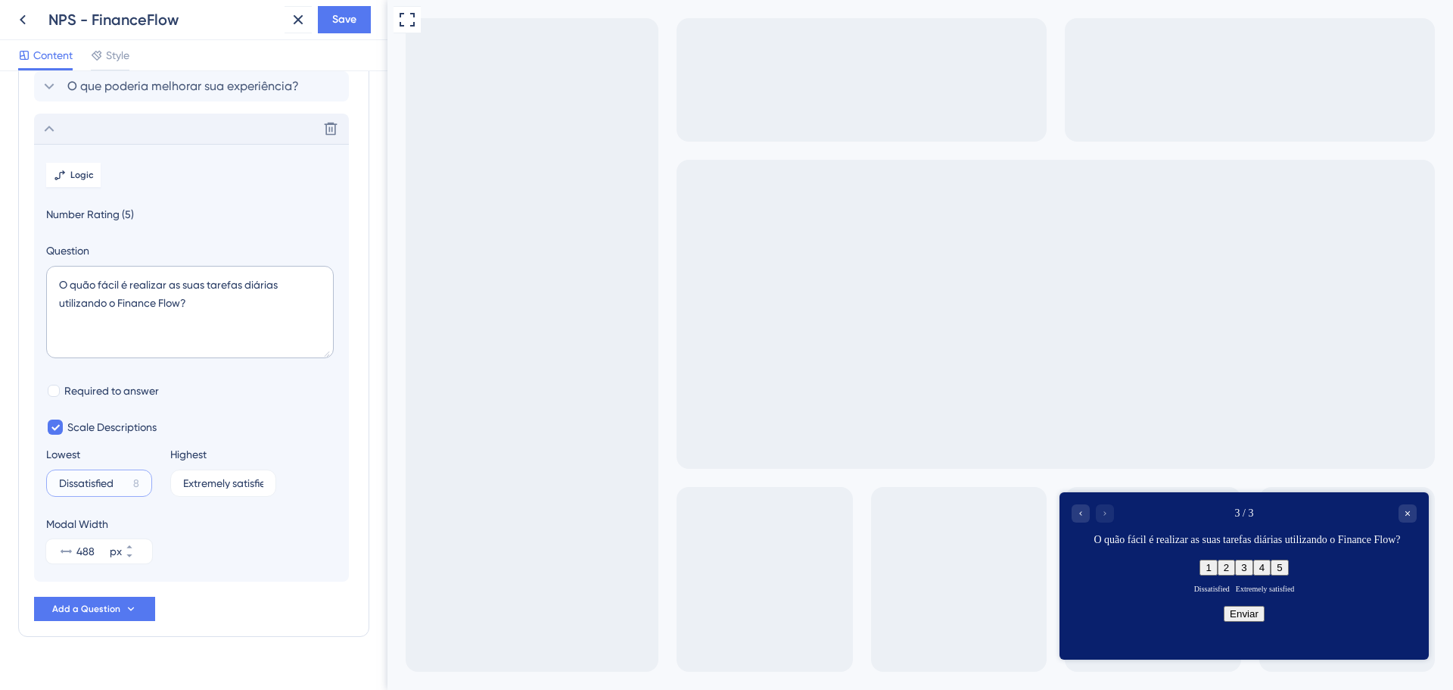
click at [75, 478] on input "Dissatisfied" at bounding box center [93, 483] width 68 height 11
type input "Muito difícil"
click at [231, 474] on label "Extremely satisfied 1" at bounding box center [223, 482] width 106 height 27
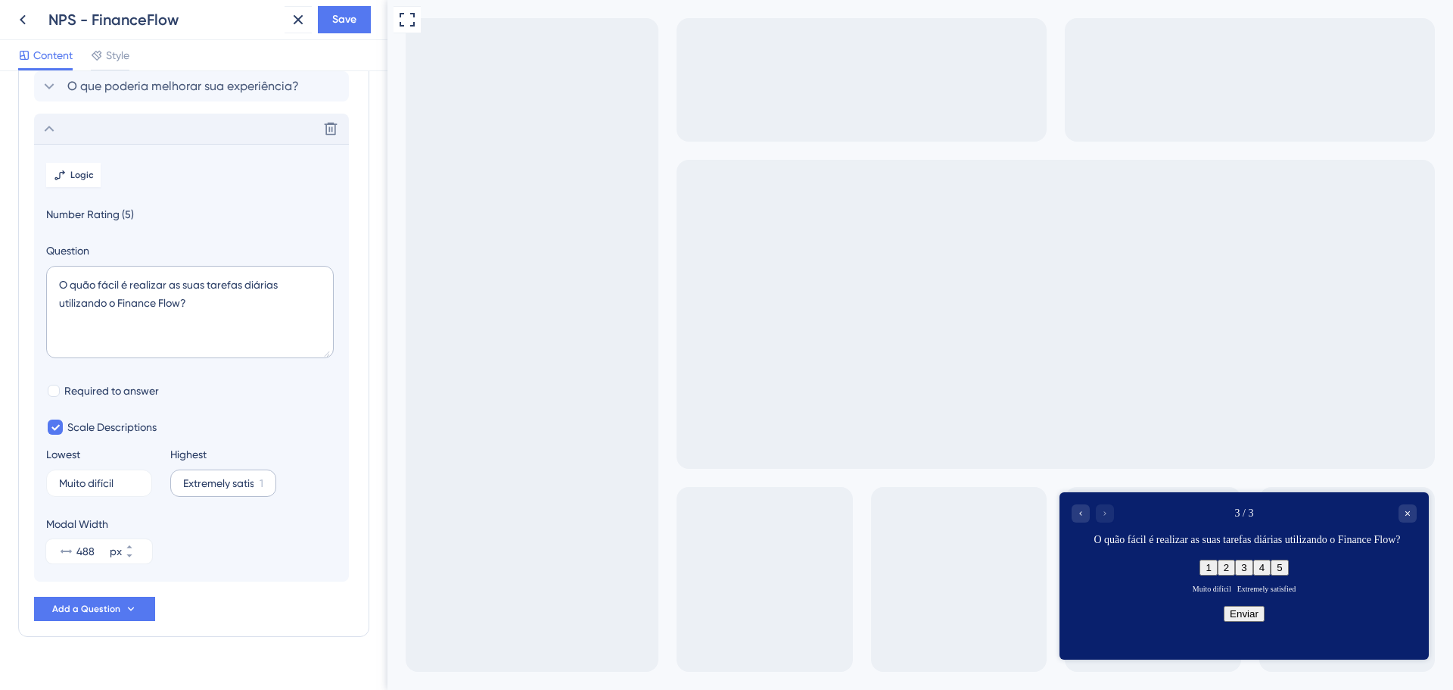
click at [231, 478] on input "Extremely satisfied" at bounding box center [218, 483] width 70 height 11
click at [231, 474] on label "Extremely satisfied 1" at bounding box center [223, 482] width 106 height 27
click at [231, 478] on input "Extremely satisfied" at bounding box center [218, 483] width 70 height 11
click at [231, 474] on label "Extremely satisfied 1" at bounding box center [223, 482] width 106 height 27
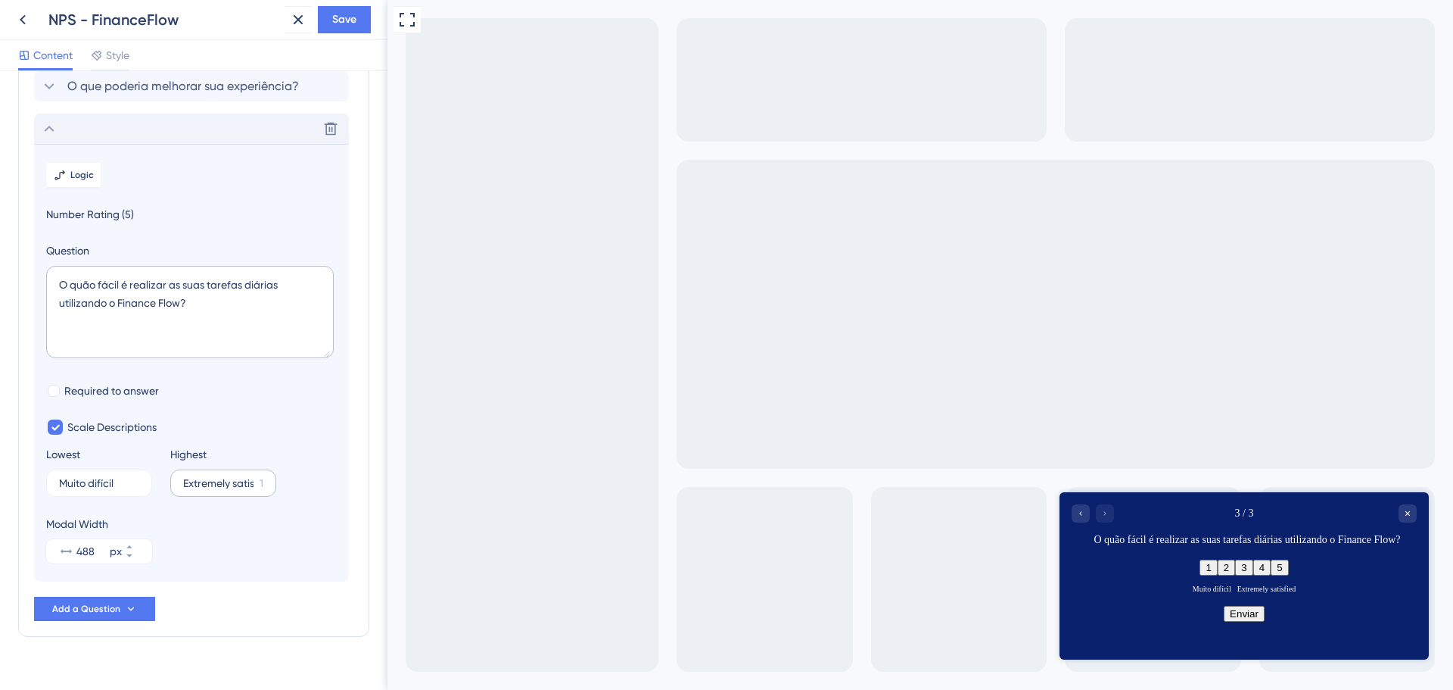
click at [231, 478] on input "Extremely satisfied" at bounding box center [218, 483] width 70 height 11
click at [231, 474] on label "Extremely satisfied 1" at bounding box center [223, 482] width 106 height 27
click at [231, 478] on input "Extremely satisfied" at bounding box center [218, 483] width 70 height 11
click at [231, 474] on label "Extremely satisfied 1" at bounding box center [223, 482] width 106 height 27
click at [231, 478] on input "Extremely satisfied" at bounding box center [218, 483] width 70 height 11
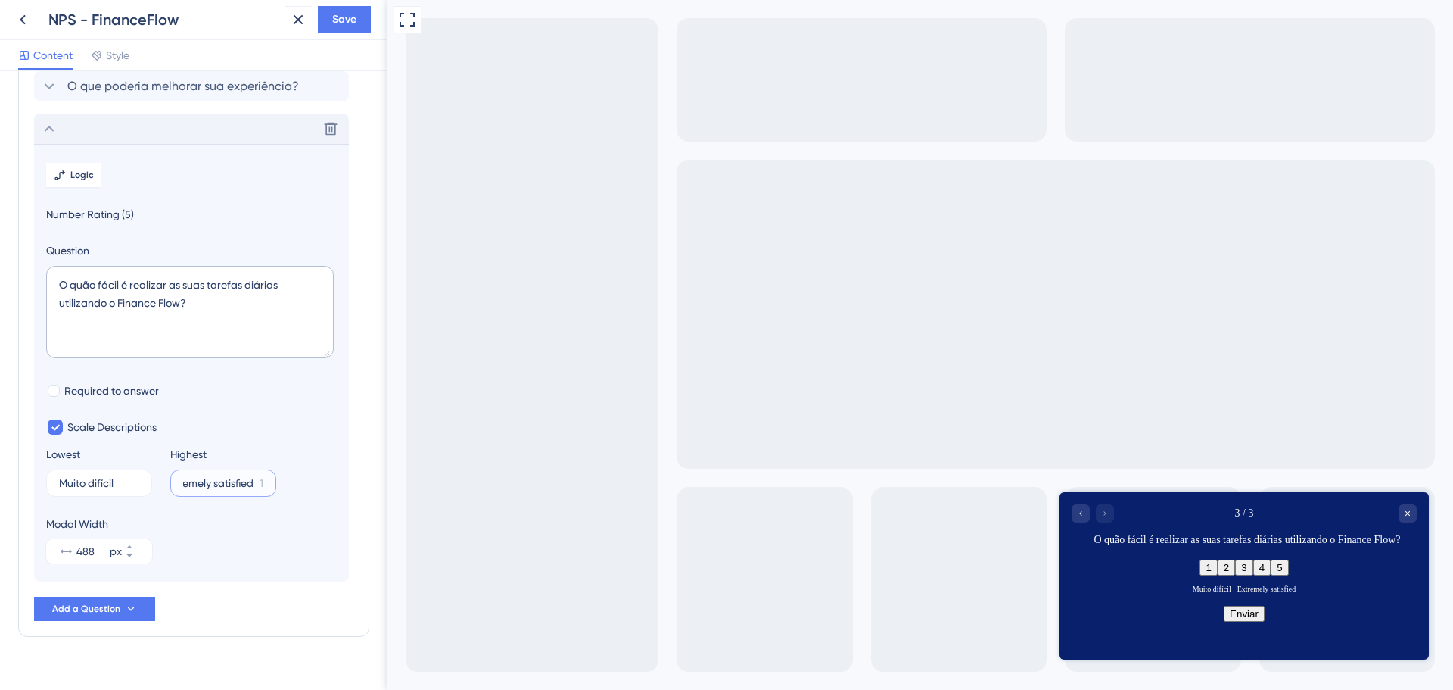
scroll to position [0, 20]
click at [185, 478] on input "Extremely satisfied" at bounding box center [218, 483] width 70 height 11
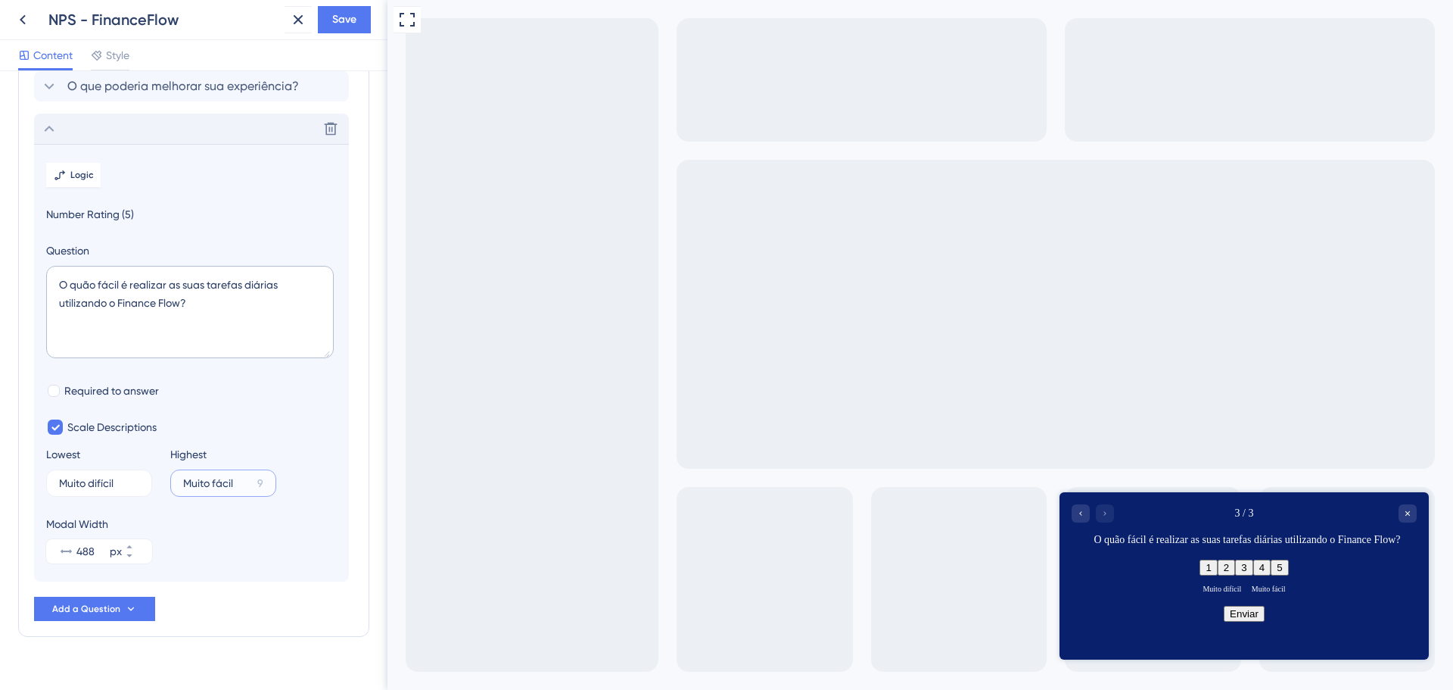
type input "Muito fácil"
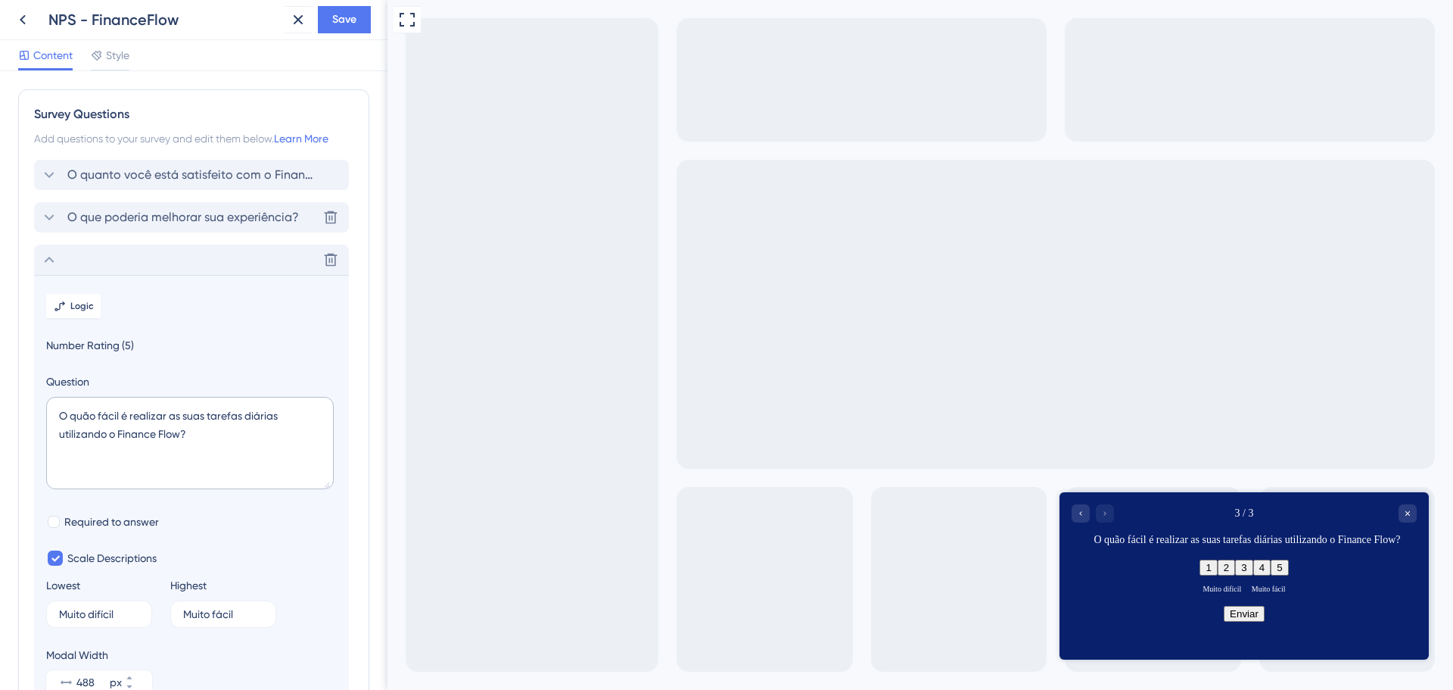
click at [48, 220] on icon at bounding box center [49, 217] width 18 height 18
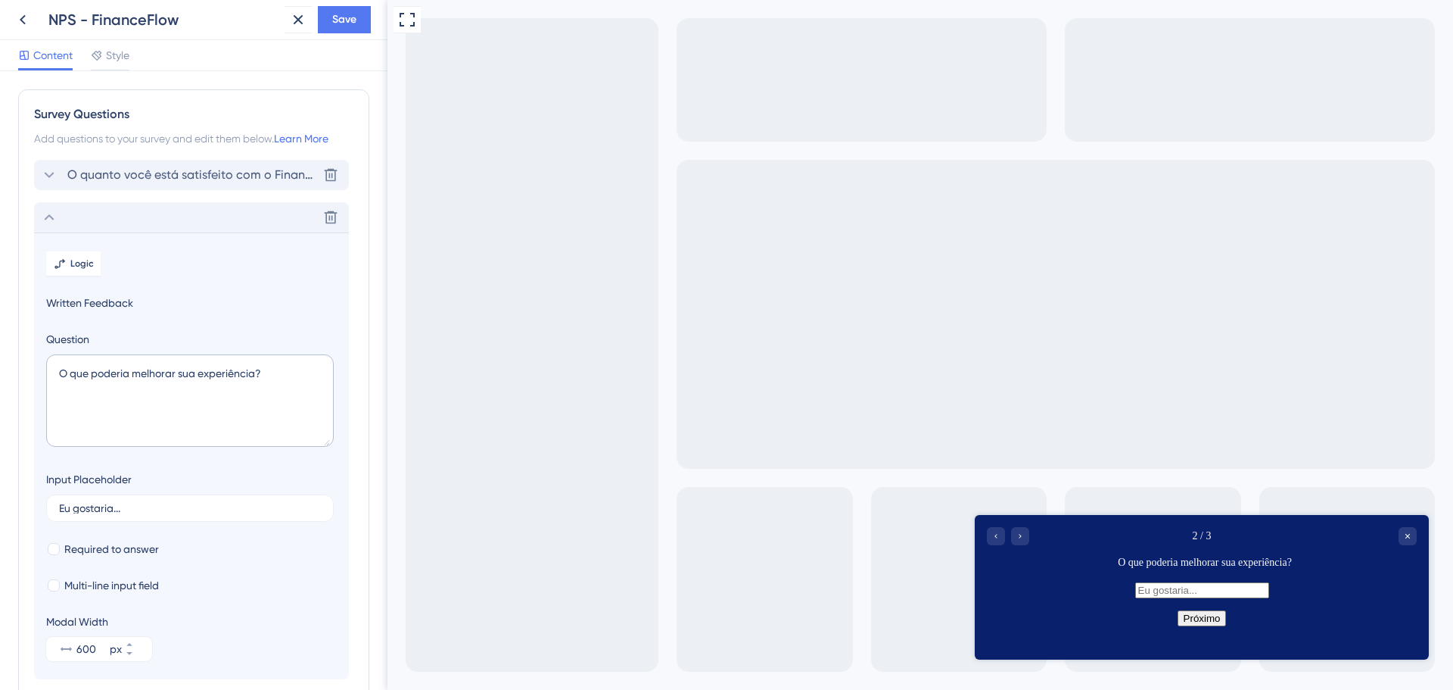
click at [48, 185] on div "O quanto você está satisfeito com o Finance Flow? [GEOGRAPHIC_DATA]" at bounding box center [191, 175] width 315 height 30
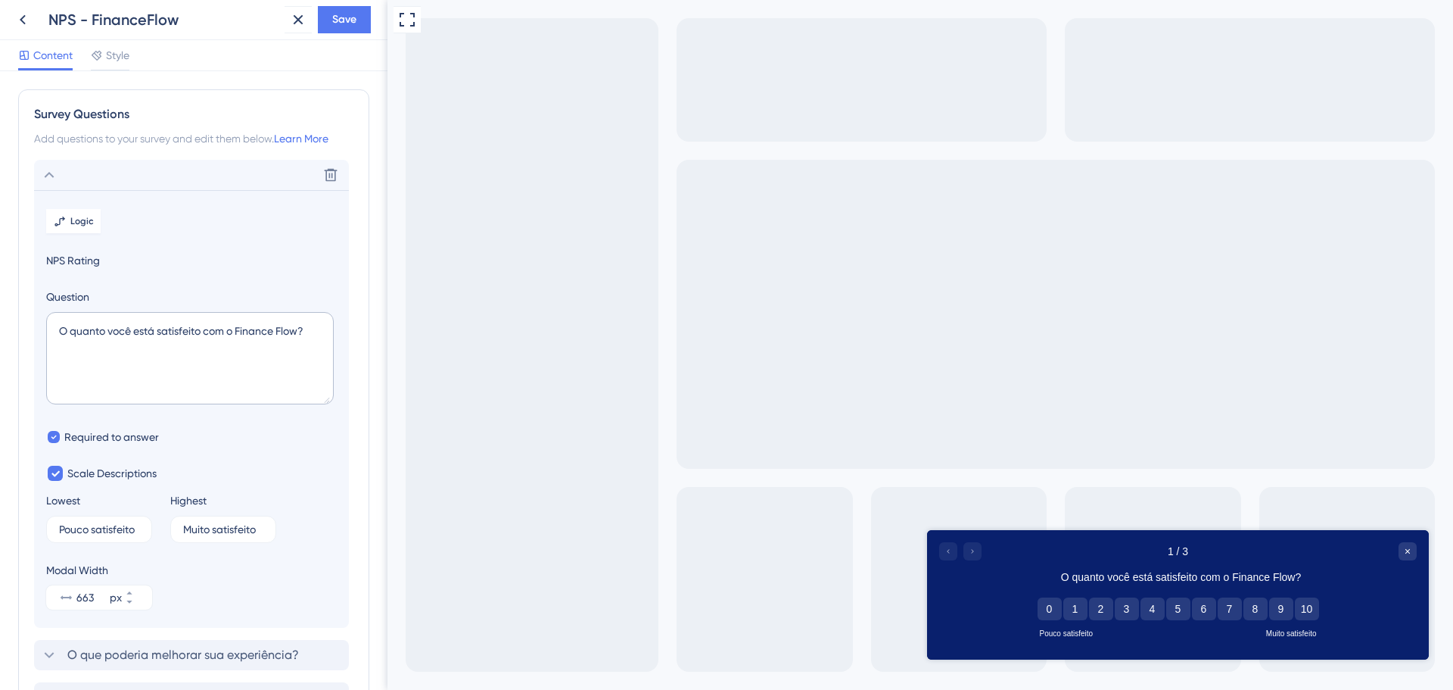
click at [44, 179] on icon at bounding box center [49, 175] width 18 height 18
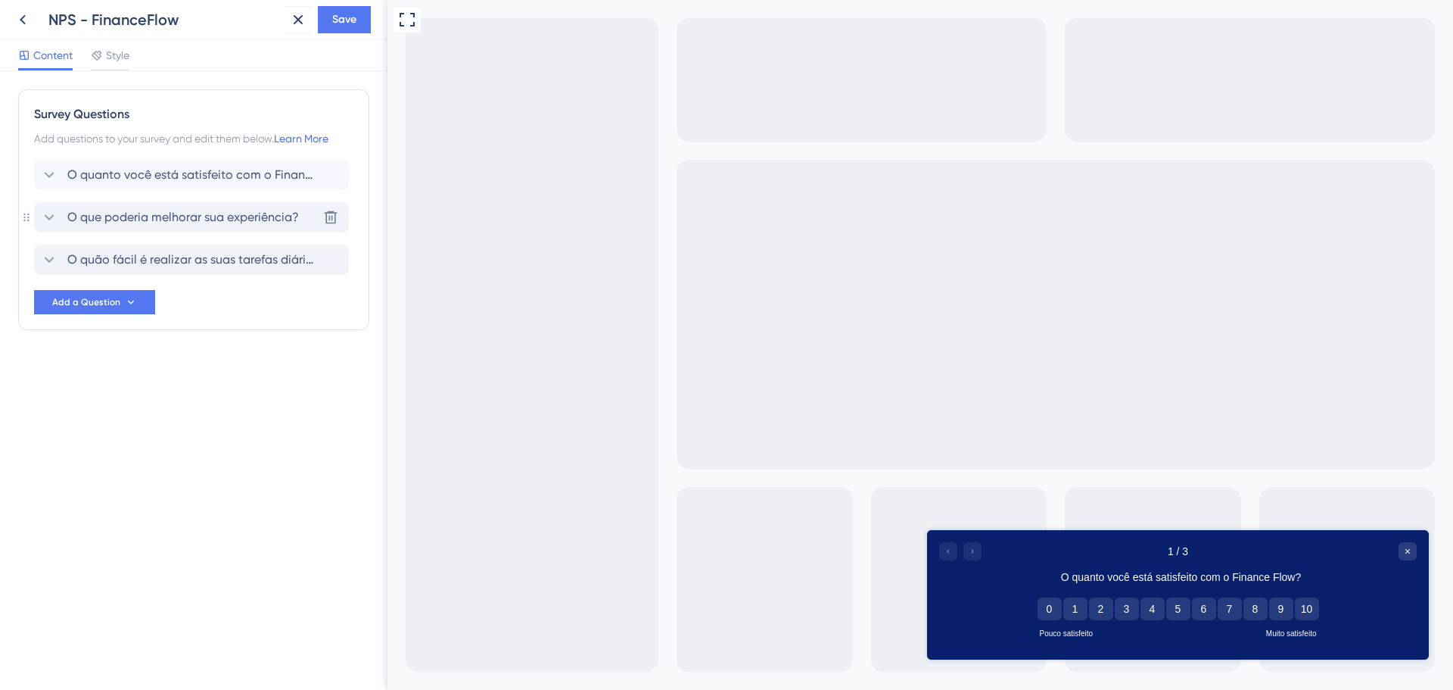
click at [53, 216] on icon at bounding box center [50, 217] width 10 height 6
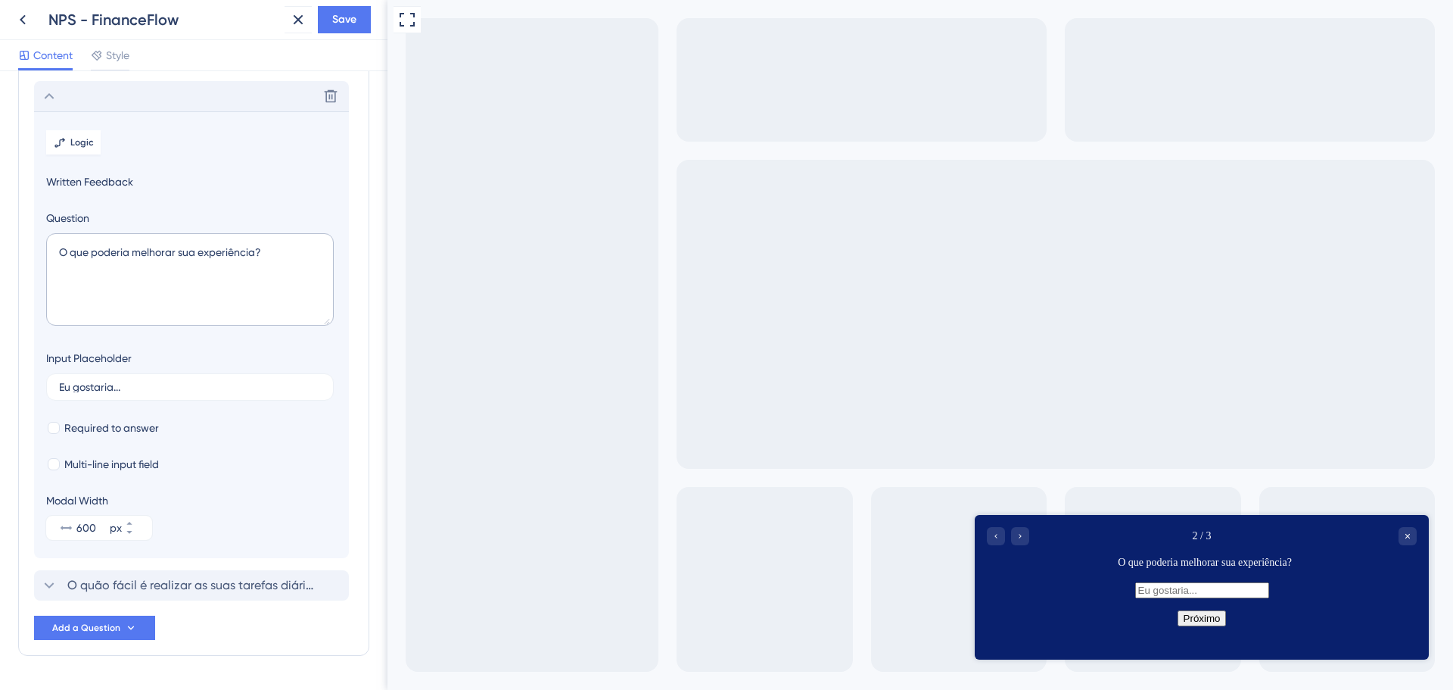
scroll to position [166, 0]
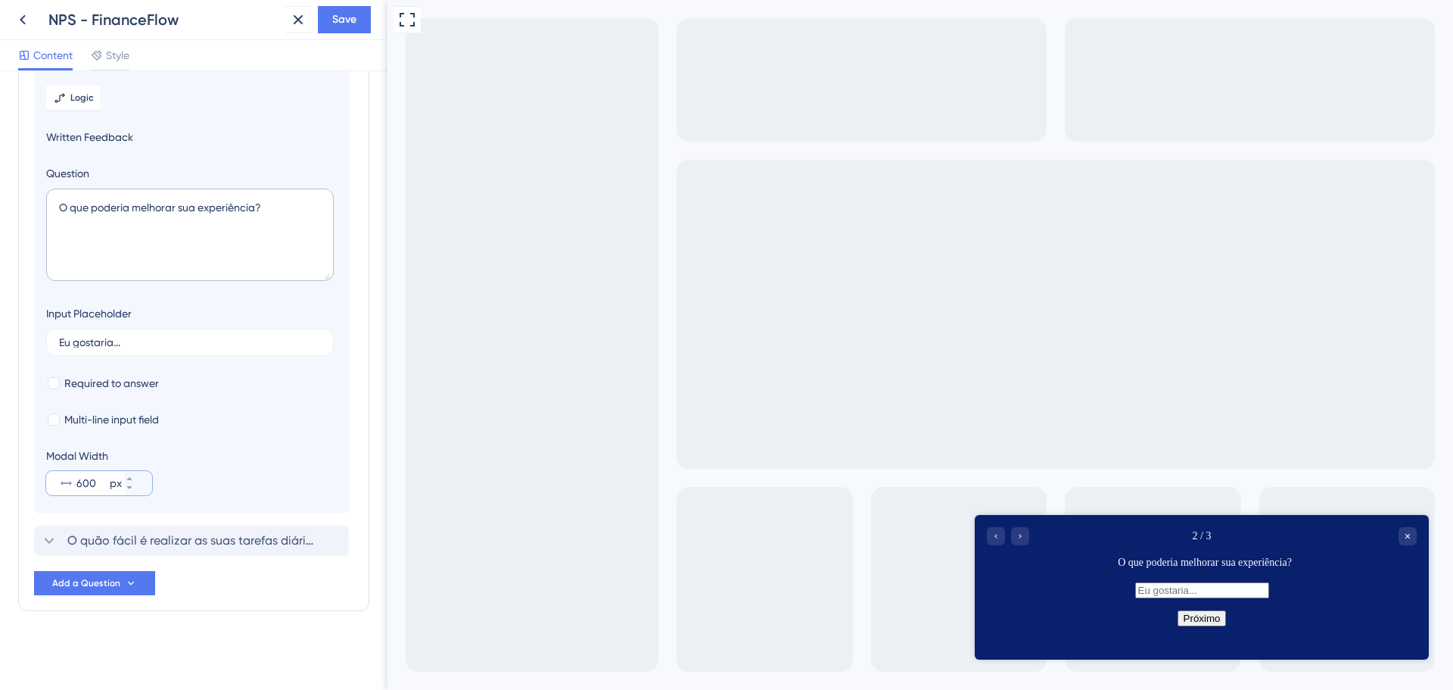
click at [99, 481] on input "600" at bounding box center [91, 483] width 30 height 18
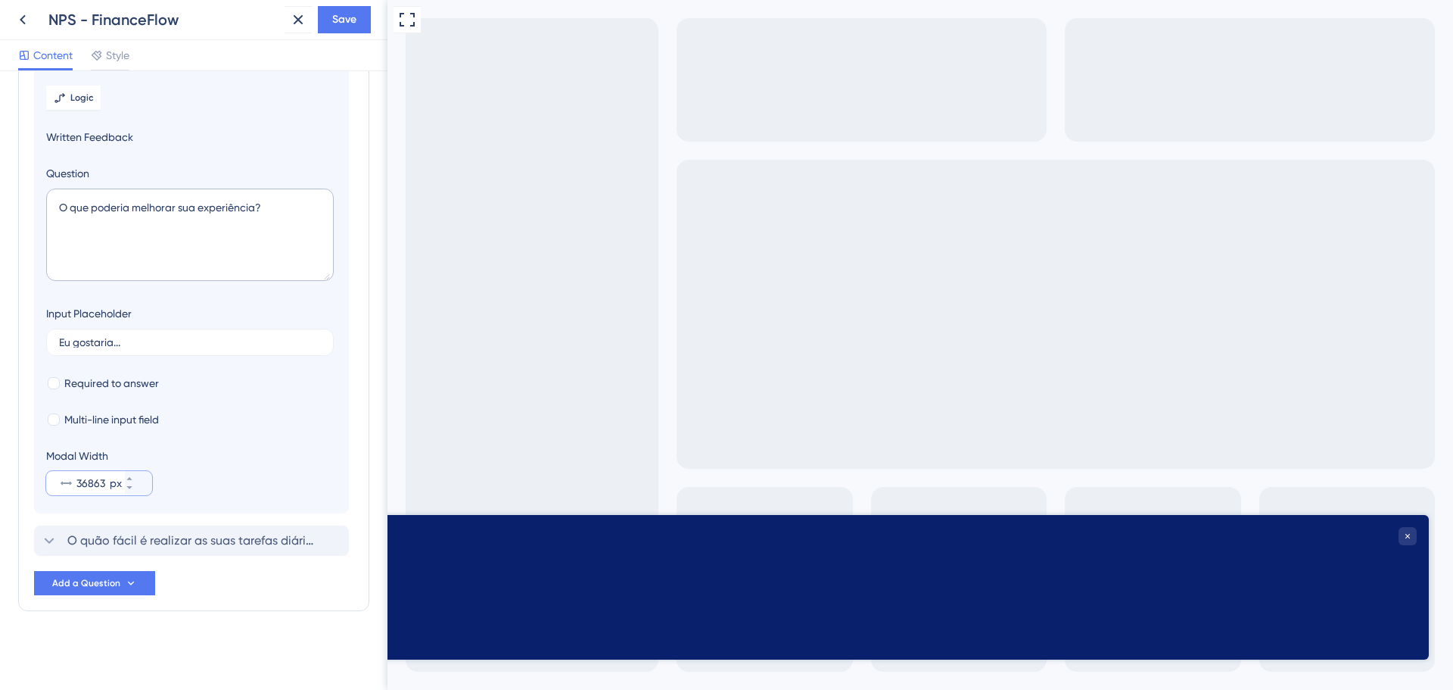
click at [87, 486] on input "36863" at bounding box center [91, 483] width 30 height 18
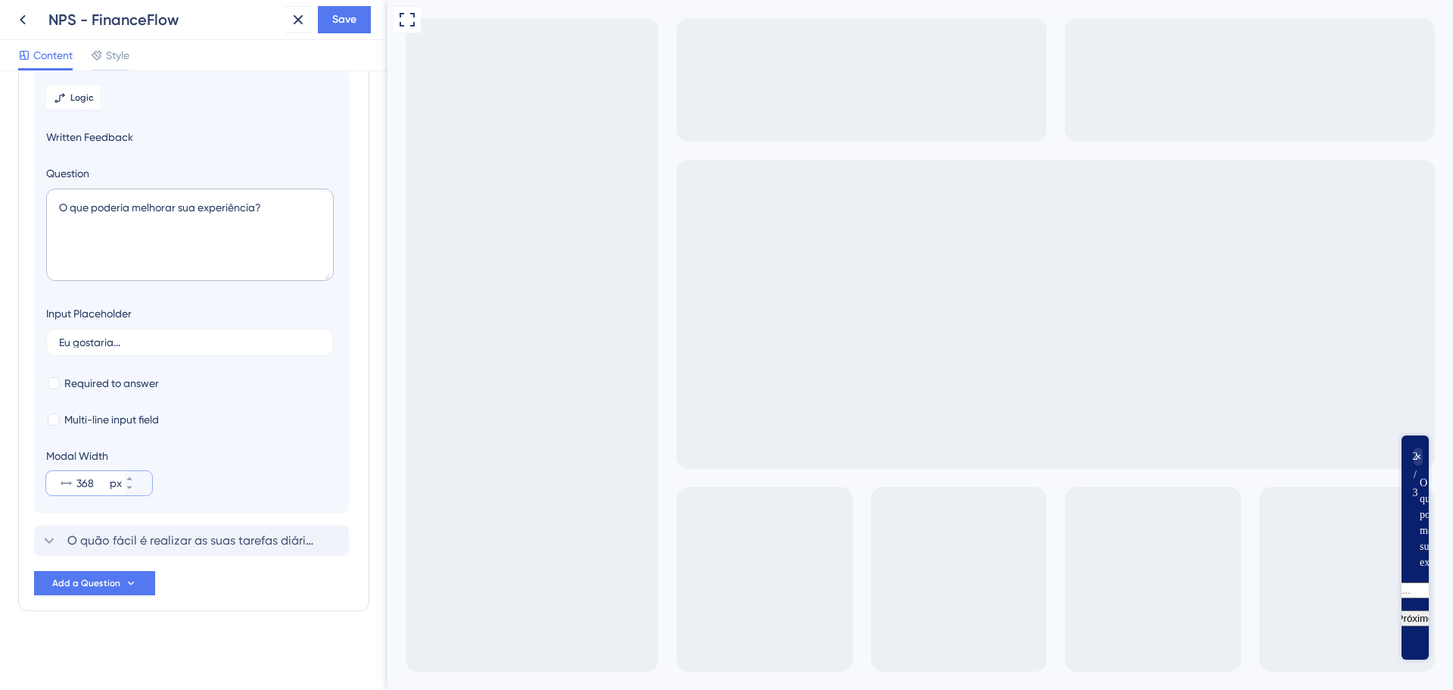
click at [78, 476] on input "368" at bounding box center [91, 483] width 30 height 18
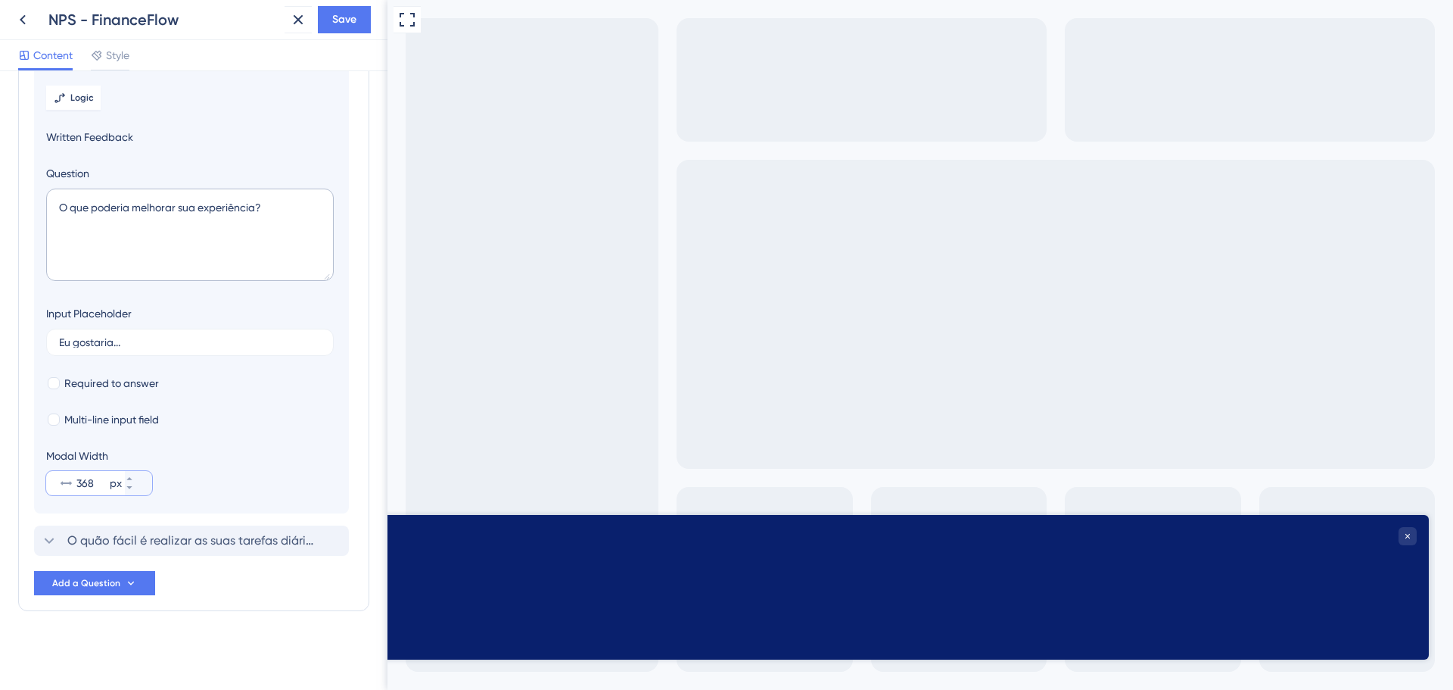
scroll to position [0, 0]
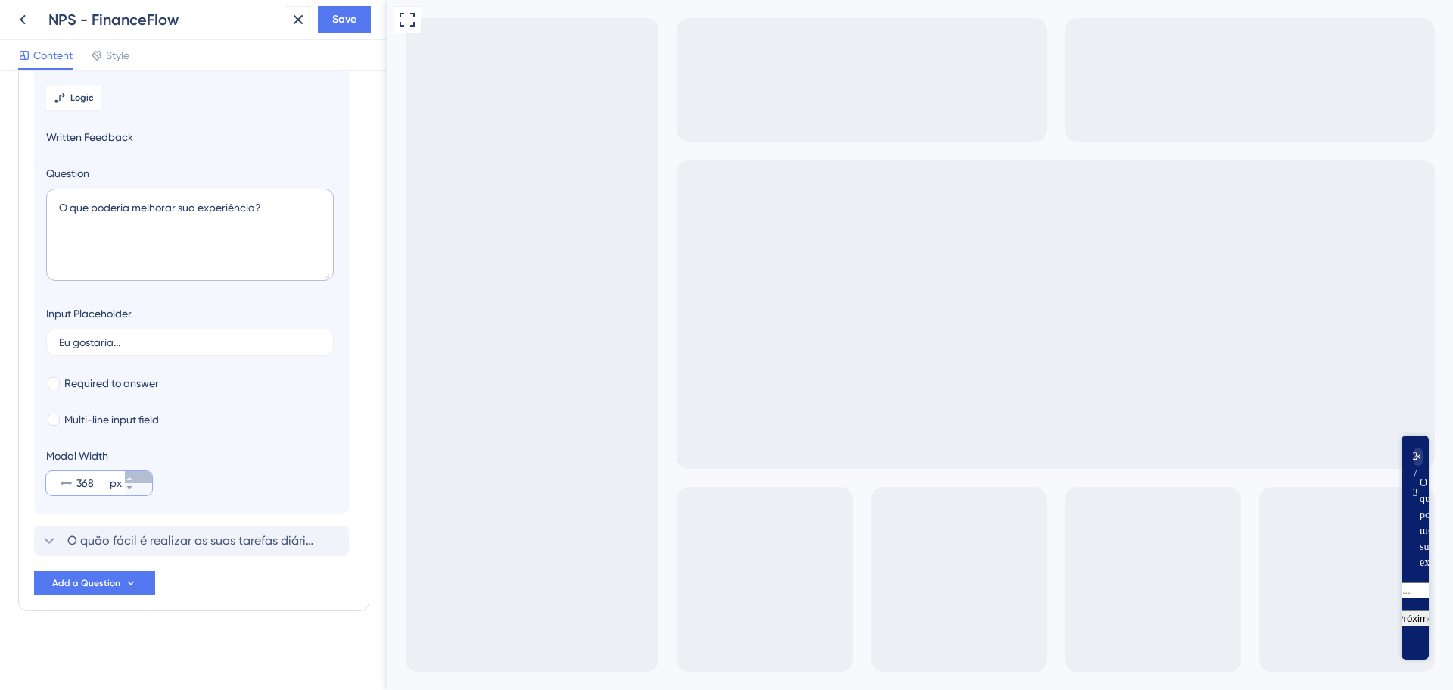
click at [151, 477] on button "368 px" at bounding box center [138, 477] width 27 height 12
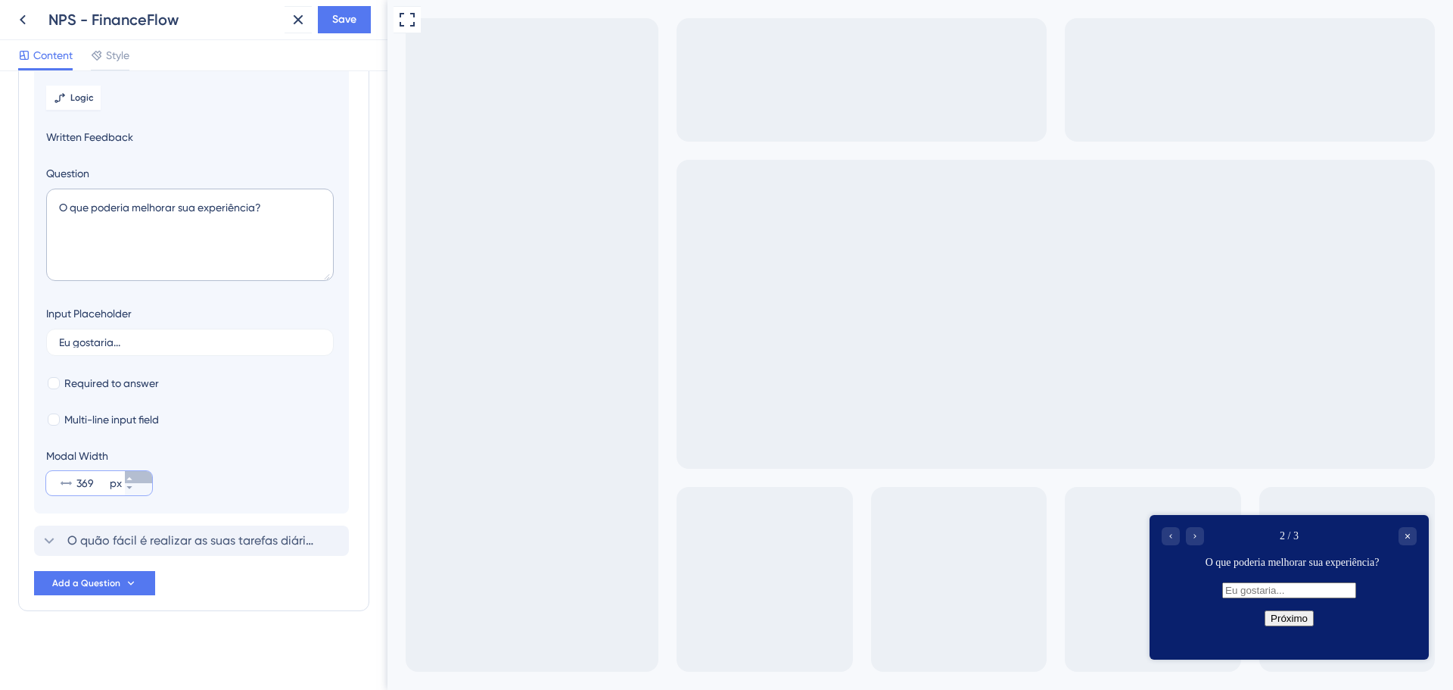
click at [151, 477] on button "369 px" at bounding box center [138, 477] width 27 height 12
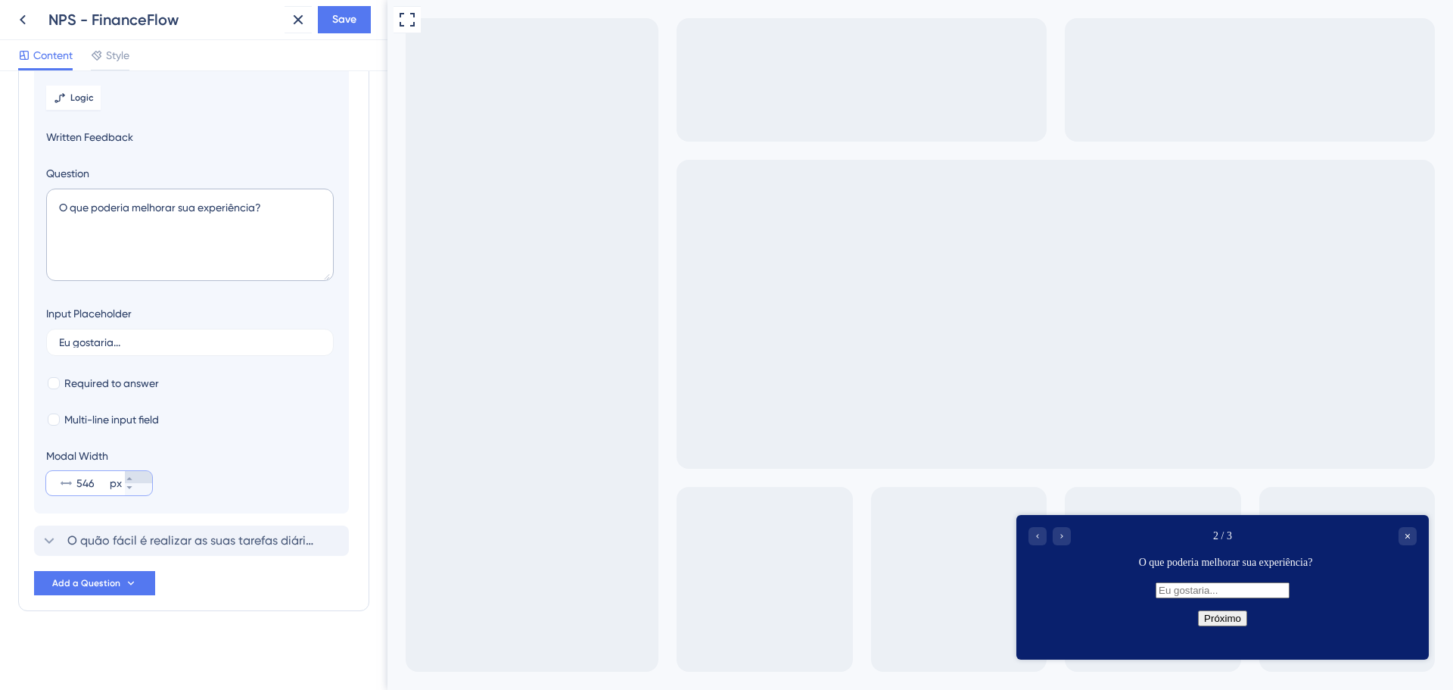
click at [151, 477] on button "546 px" at bounding box center [138, 477] width 27 height 12
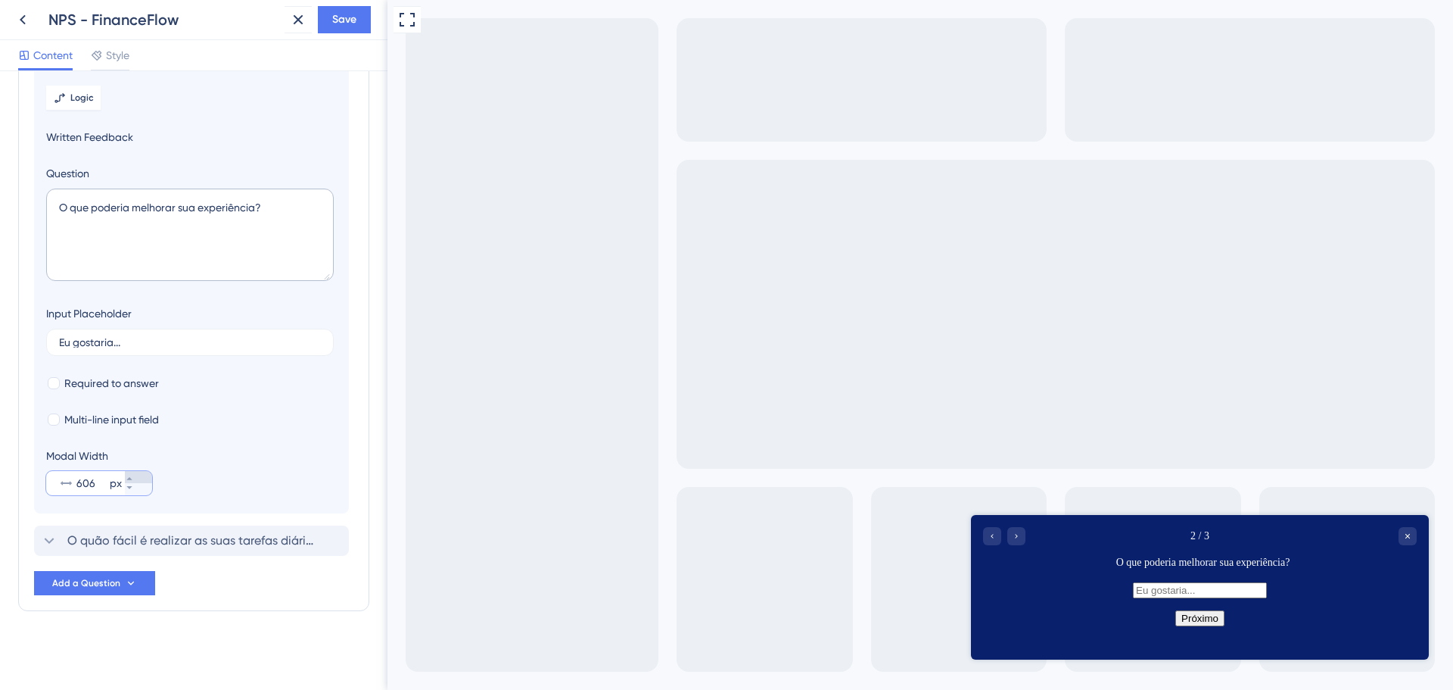
click at [134, 477] on icon at bounding box center [129, 478] width 9 height 9
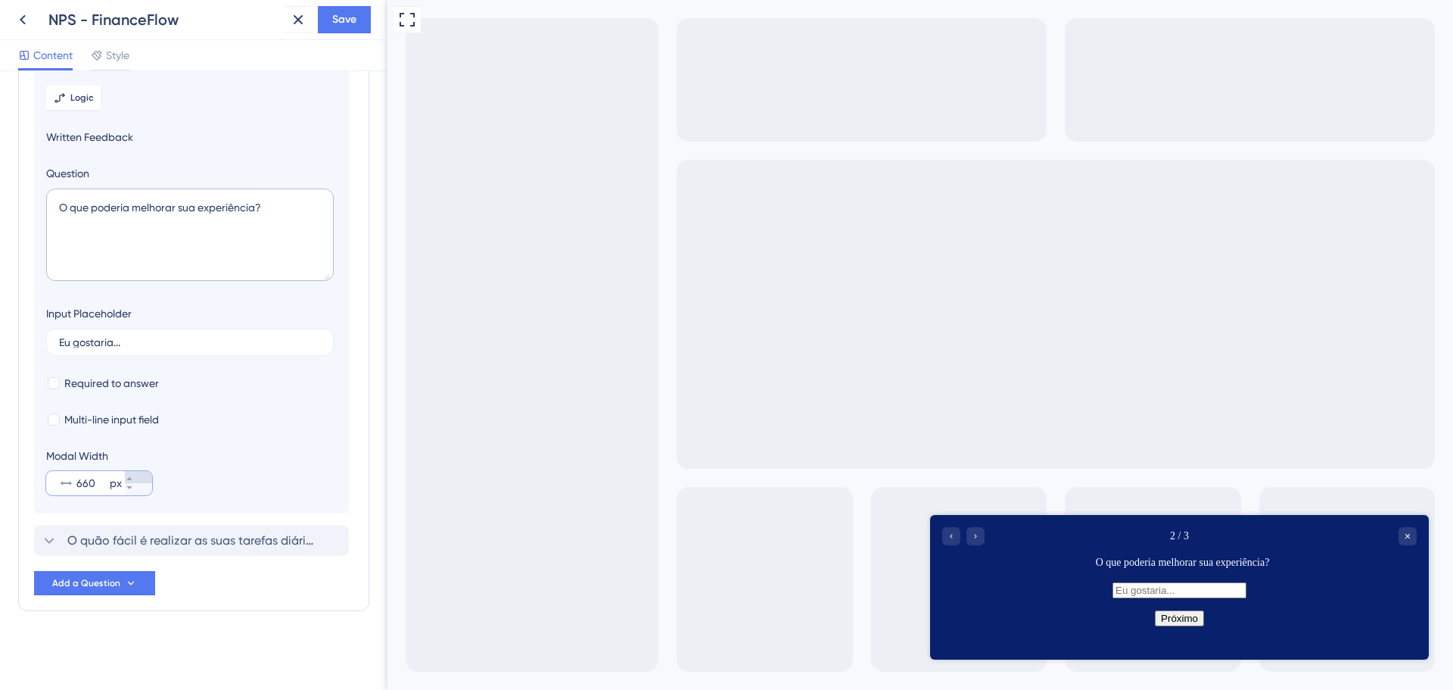
click at [134, 477] on icon at bounding box center [129, 478] width 9 height 9
type input "663"
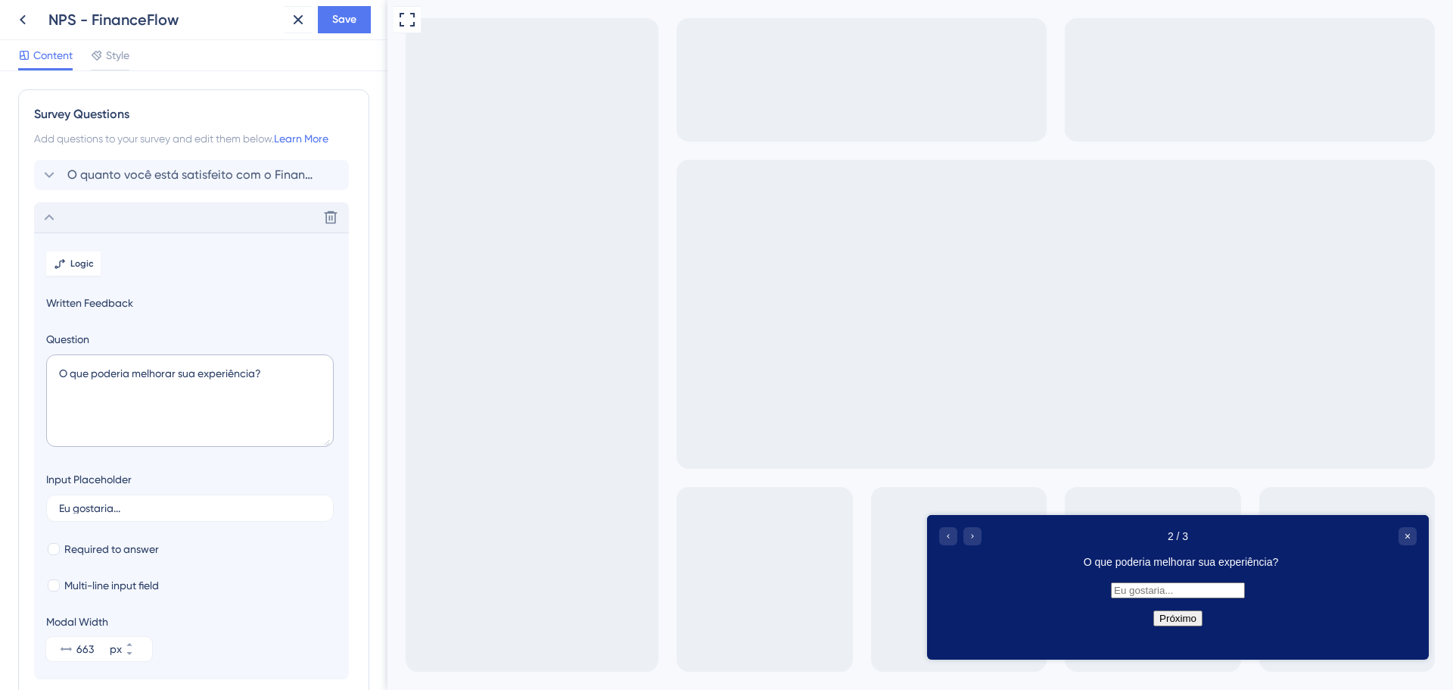
click at [34, 213] on div "Delete" at bounding box center [191, 217] width 315 height 30
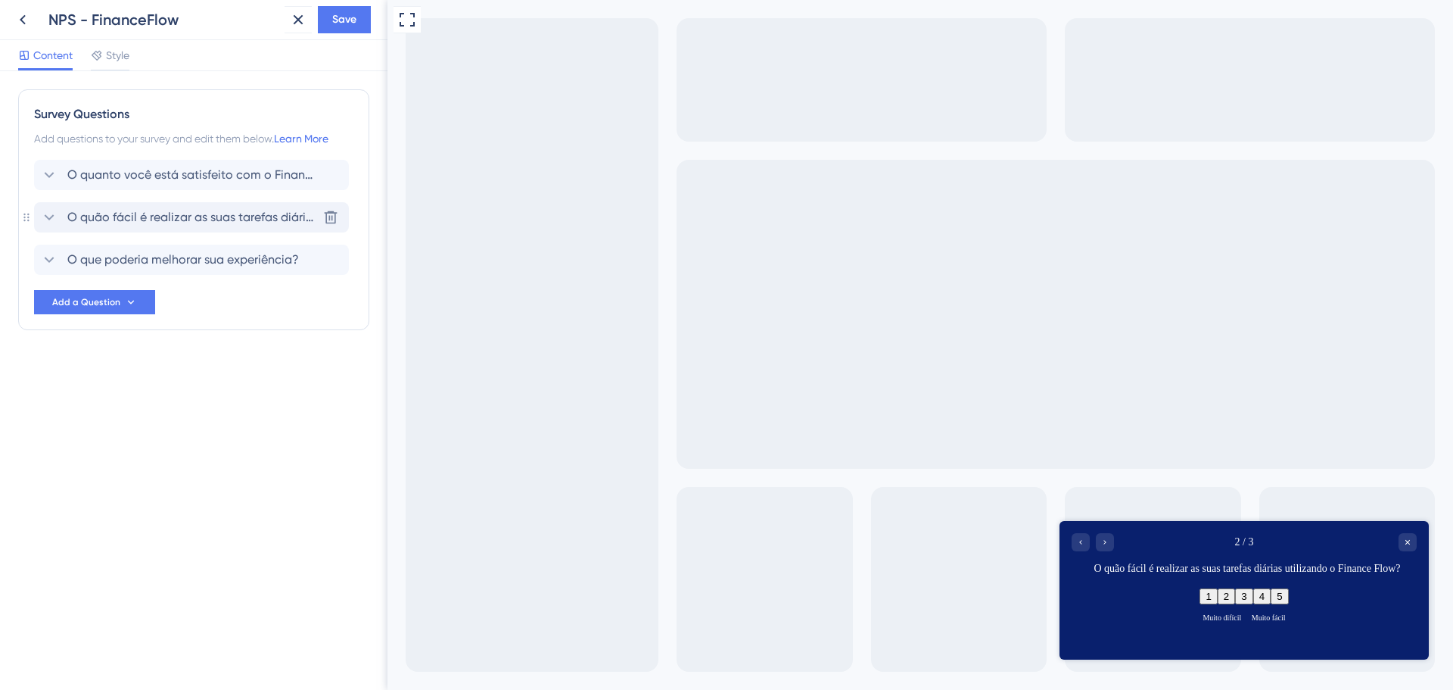
click at [45, 215] on icon at bounding box center [49, 217] width 18 height 18
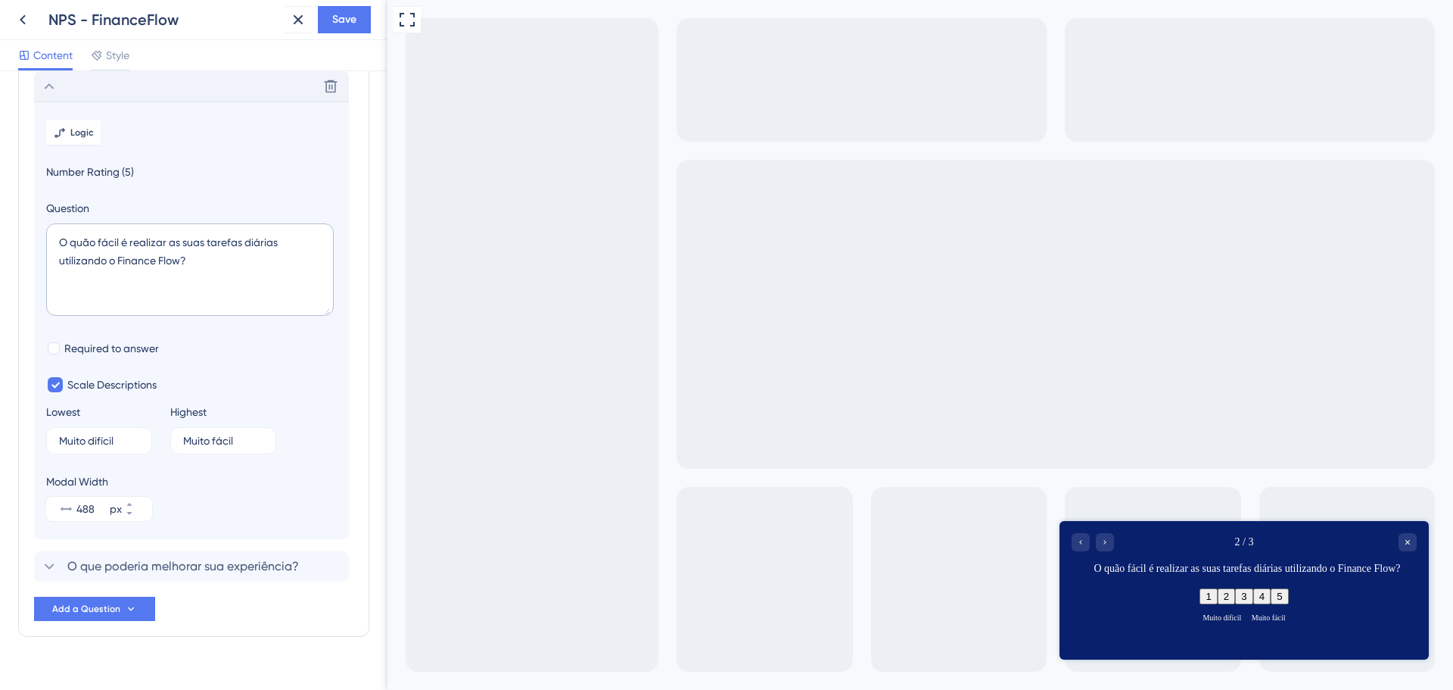
scroll to position [157, 0]
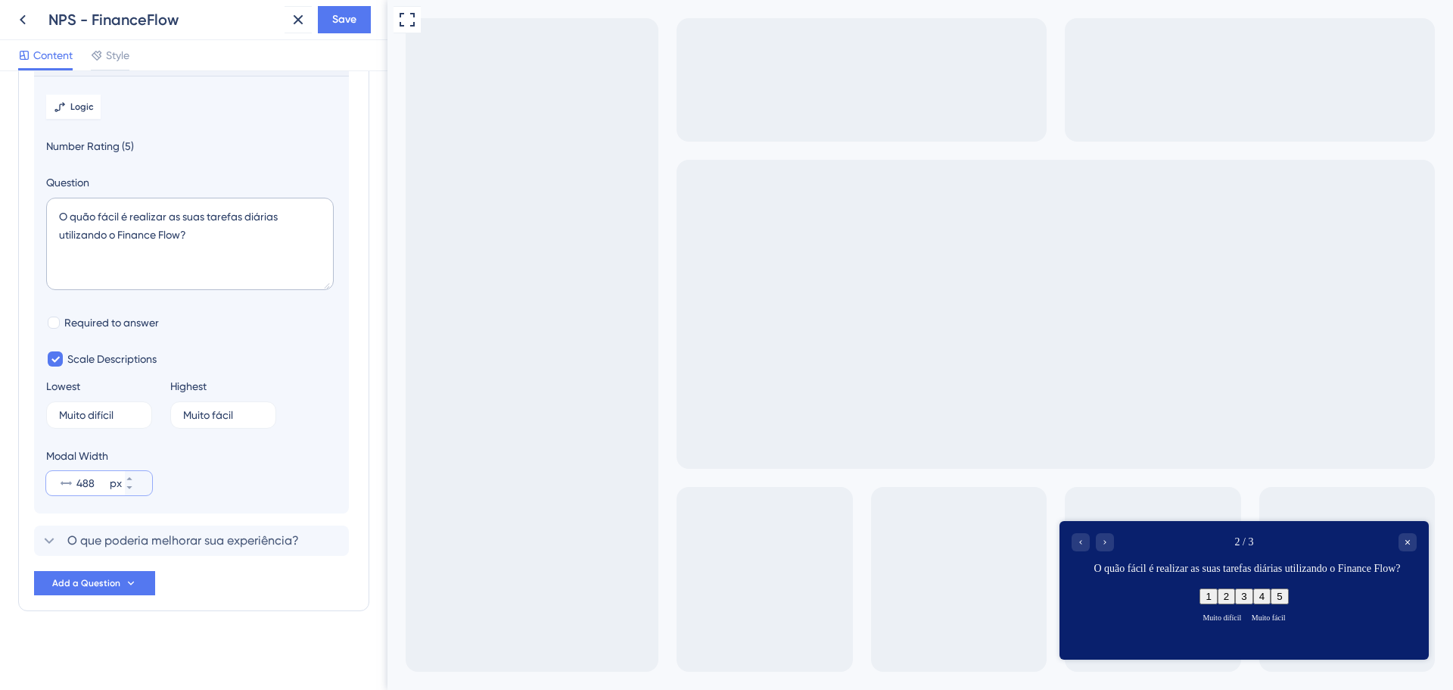
click at [79, 481] on input "488" at bounding box center [91, 483] width 30 height 18
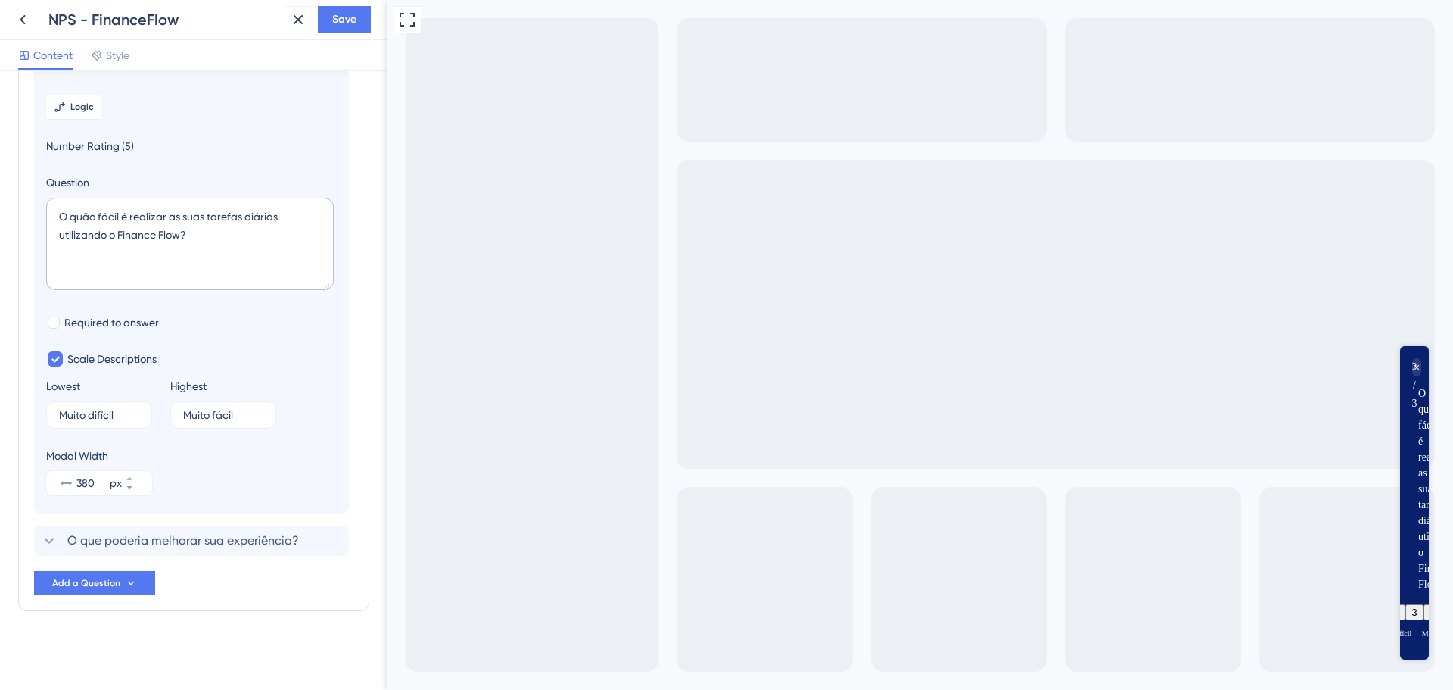
click at [203, 483] on div "Modal Width 380 px" at bounding box center [191, 471] width 291 height 48
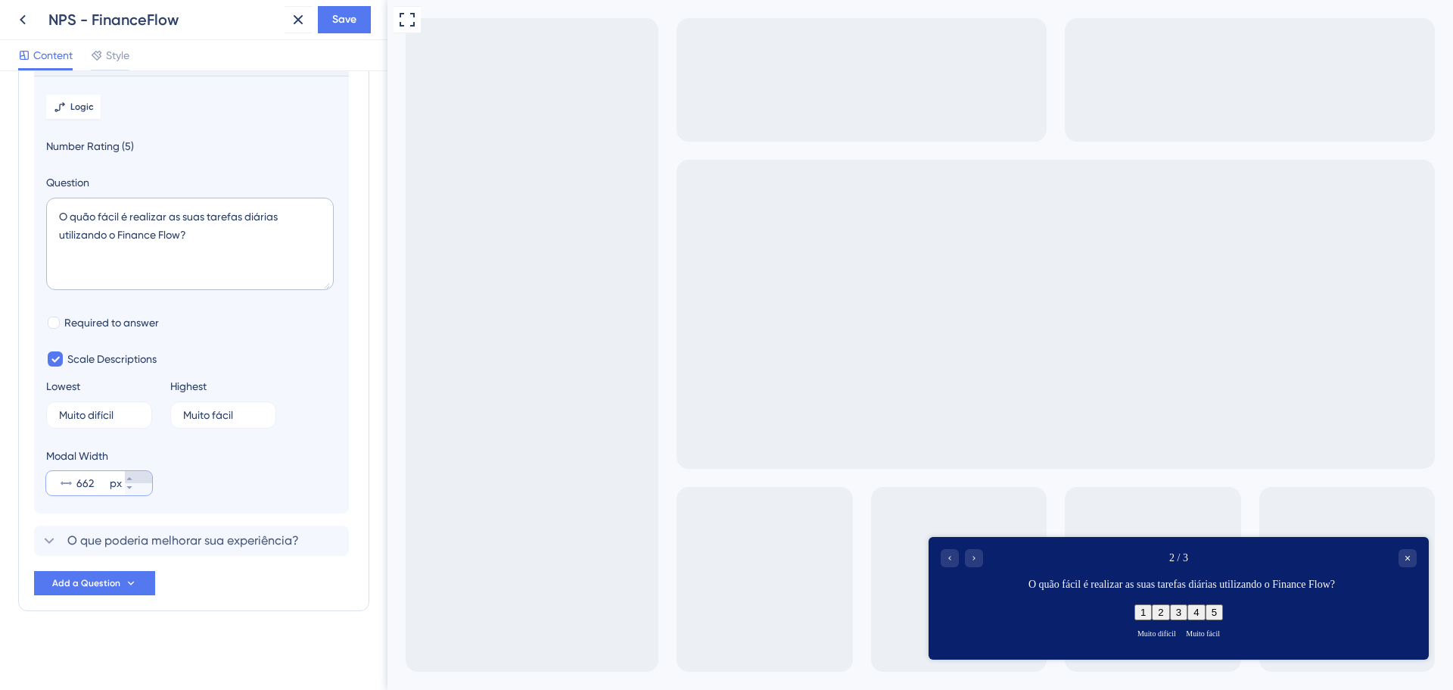
click at [134, 479] on icon at bounding box center [129, 478] width 9 height 9
type input "663"
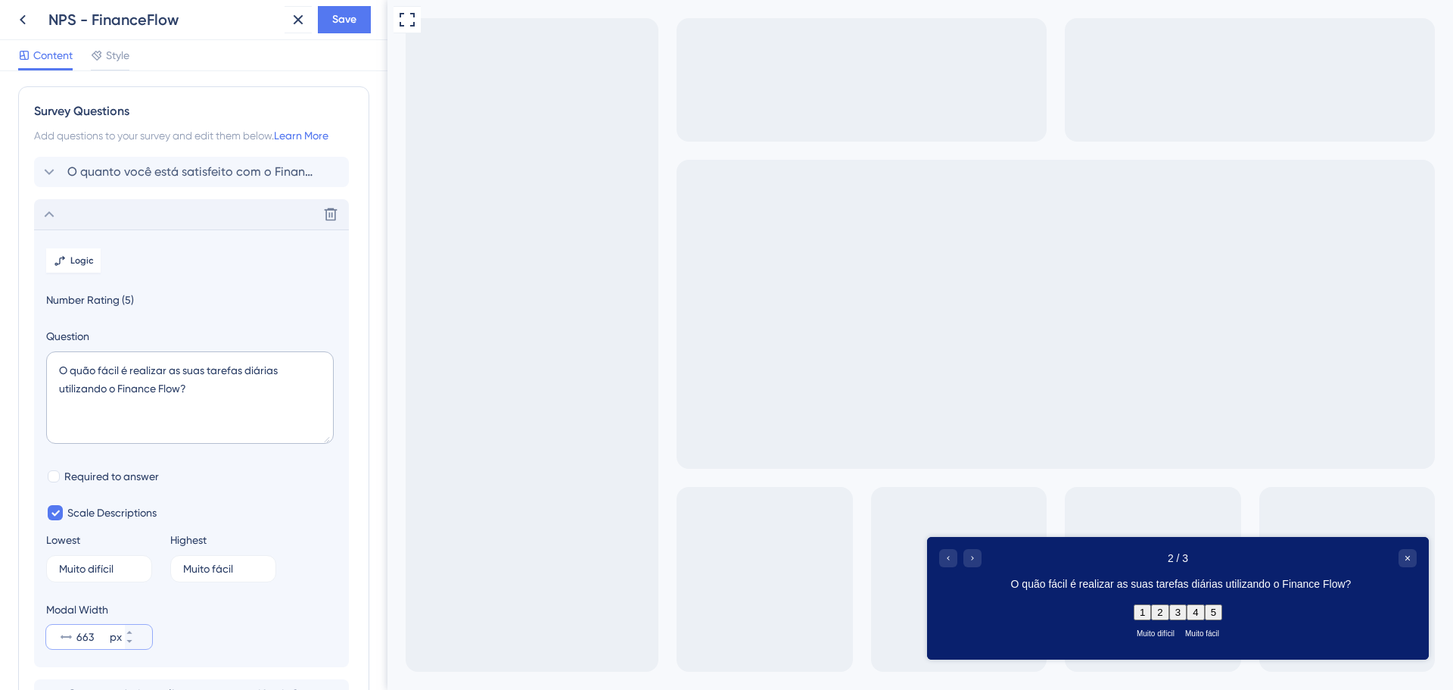
scroll to position [0, 0]
click at [119, 381] on textarea "O quão fácil é realizar as suas tarefas diárias utilizando o Finance Flow?" at bounding box center [190, 400] width 288 height 92
click at [42, 212] on icon at bounding box center [49, 217] width 18 height 18
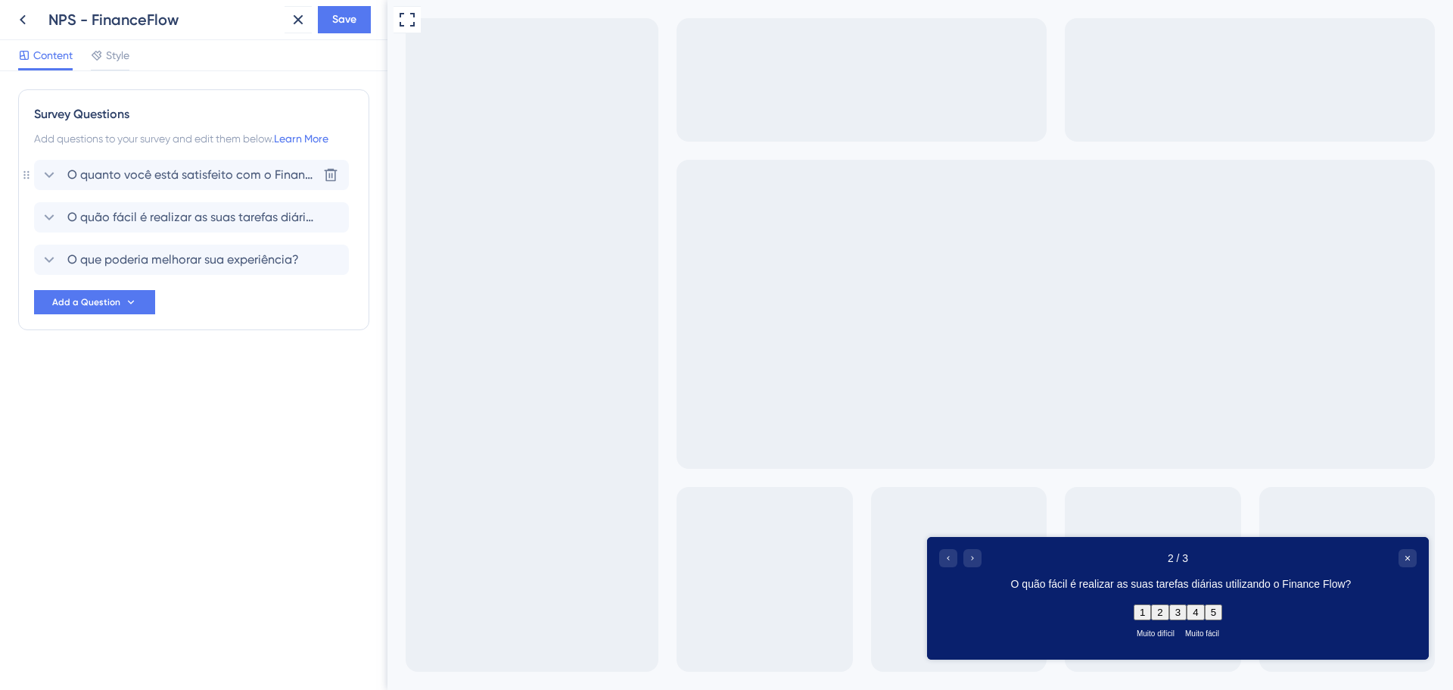
click at [42, 172] on icon at bounding box center [49, 175] width 18 height 18
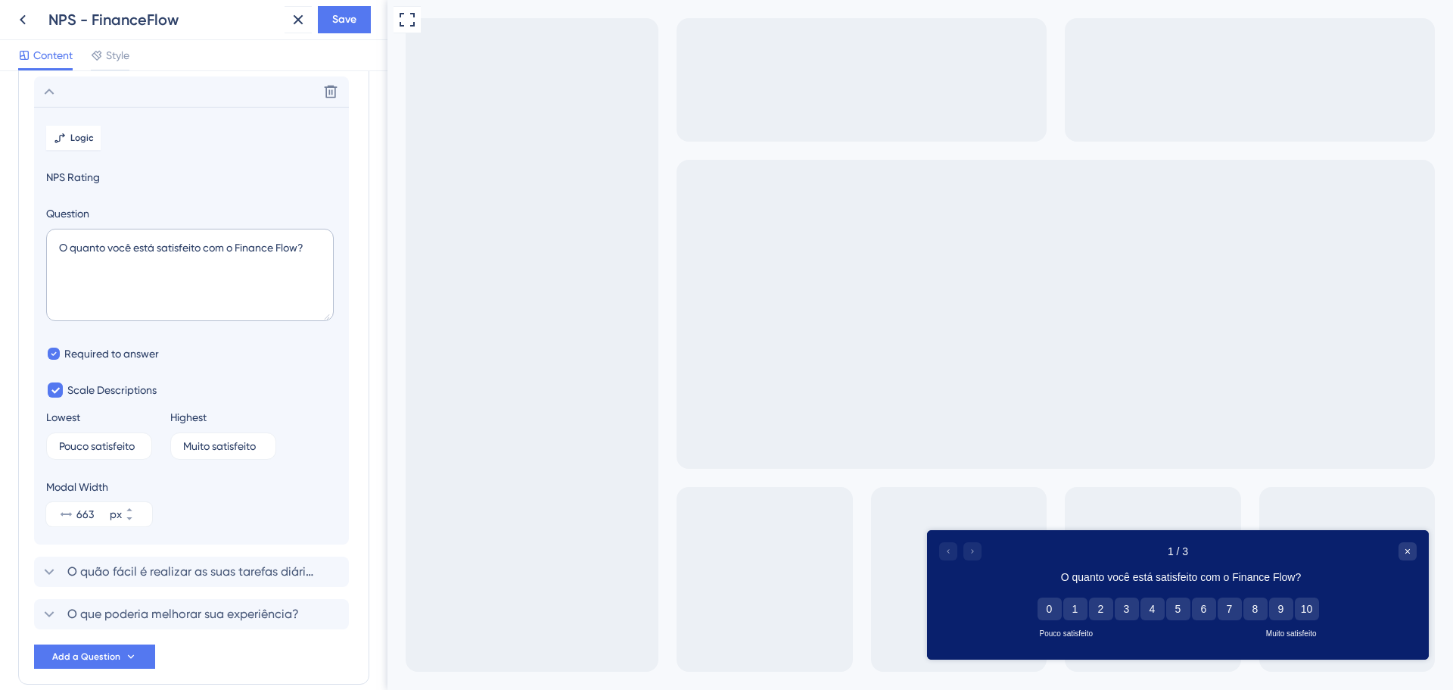
scroll to position [89, 0]
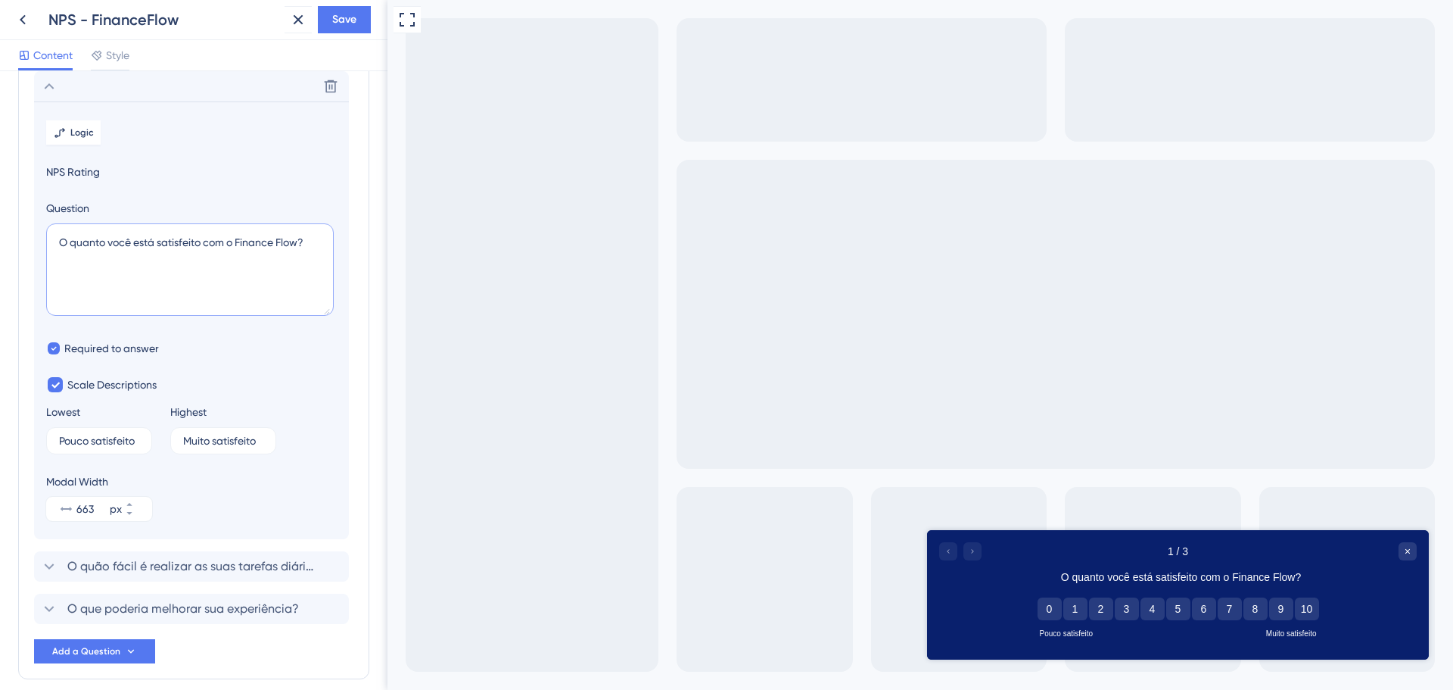
click at [78, 245] on textarea "O quanto você está satisfeito com o Finance Flow?" at bounding box center [190, 269] width 288 height 92
click at [288, 255] on textarea "O quanto você está satisfeito com o Finance Flow?" at bounding box center [190, 269] width 288 height 92
click at [303, 242] on textarea "O quanto você está satisfeito com o Finance Flow?" at bounding box center [190, 269] width 288 height 92
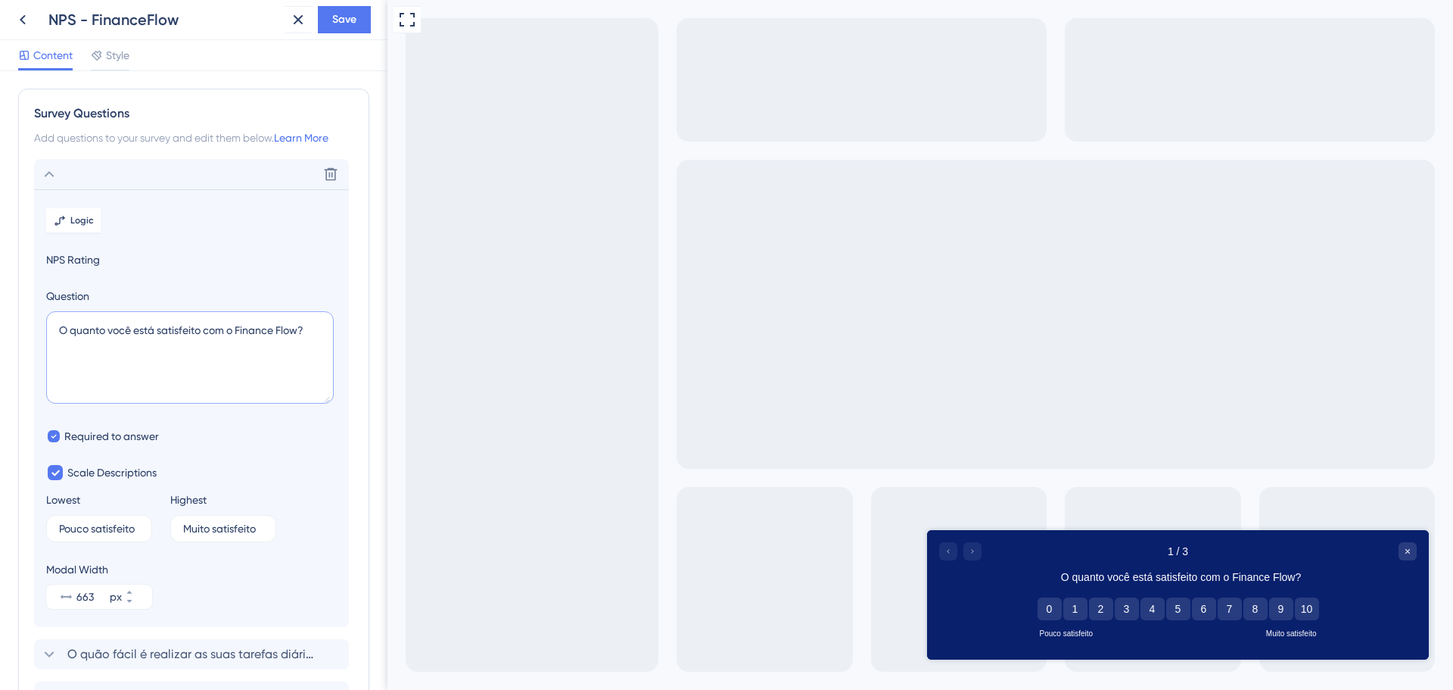
scroll to position [0, 0]
click at [1257, 609] on button "8" at bounding box center [1256, 608] width 24 height 23
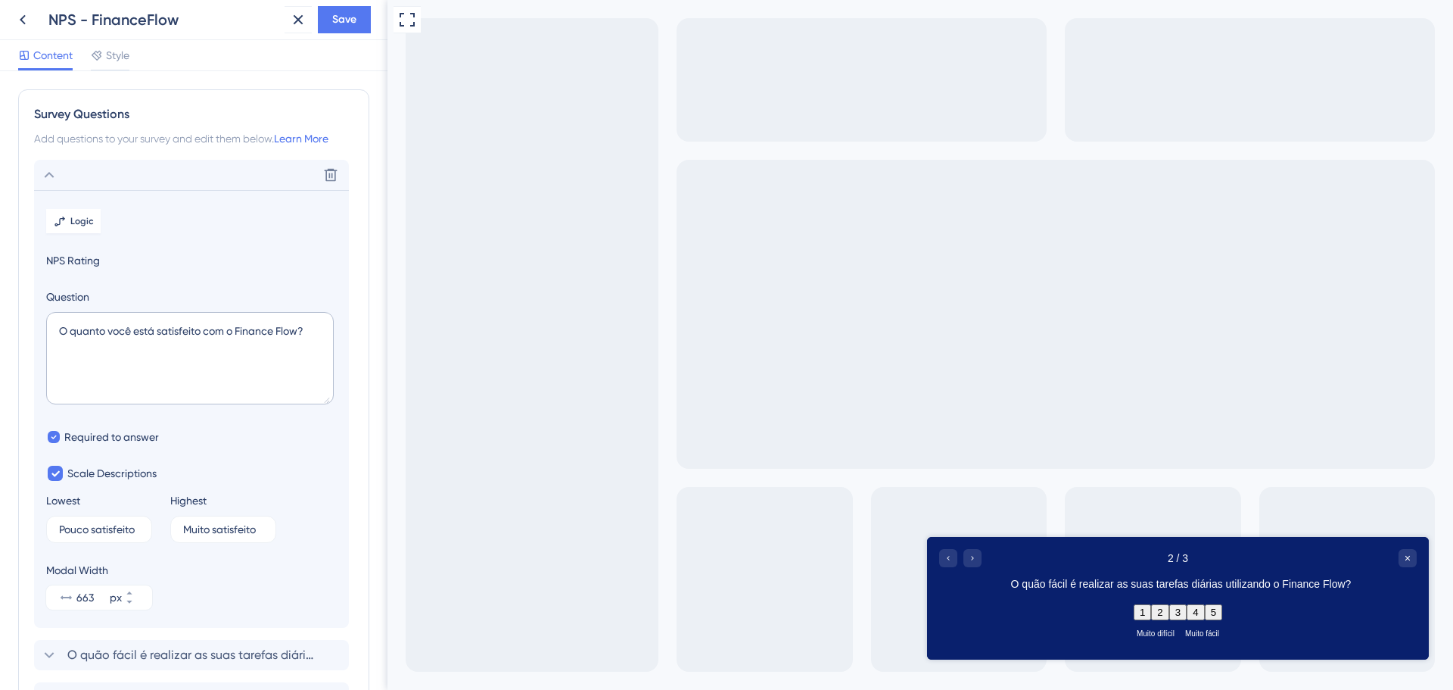
click at [1204, 612] on button "4" at bounding box center [1195, 612] width 17 height 16
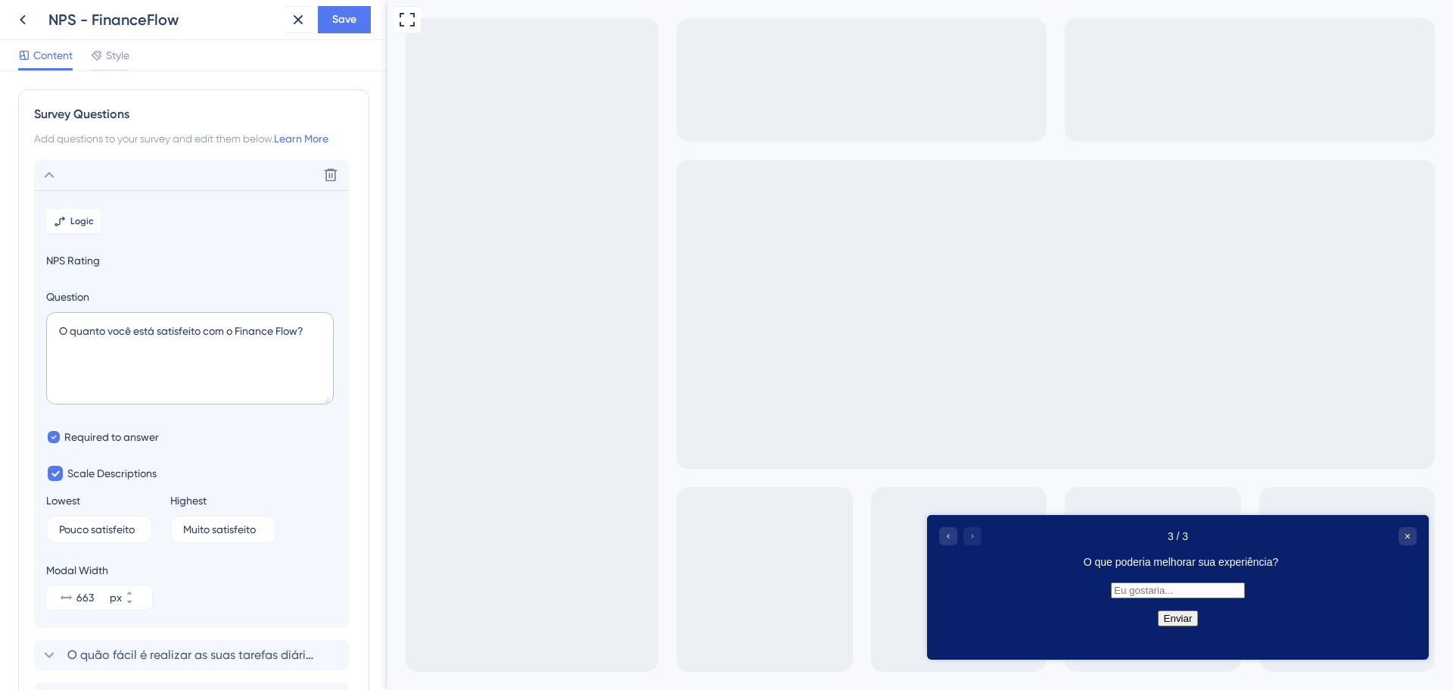
click at [1189, 597] on input "text" at bounding box center [1178, 590] width 134 height 16
click at [101, 64] on div at bounding box center [97, 55] width 12 height 18
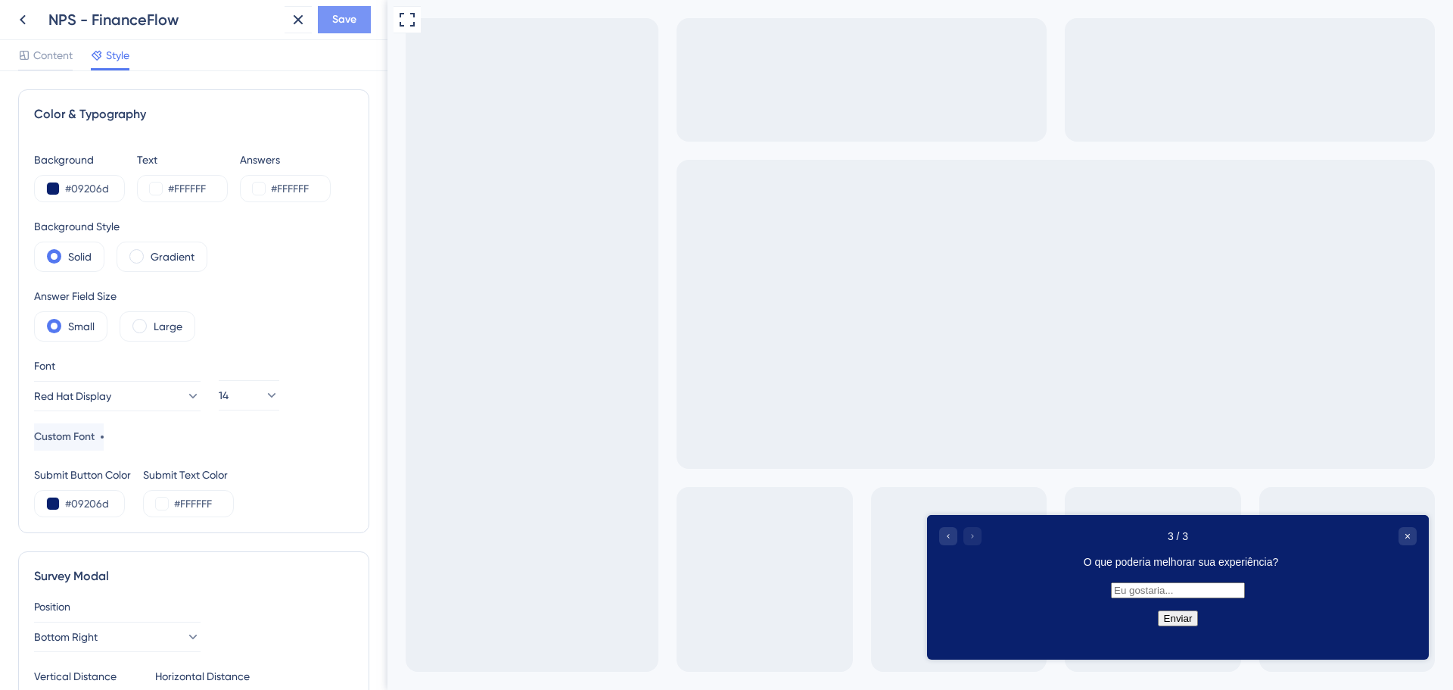
click at [357, 14] on button "Save" at bounding box center [344, 19] width 53 height 27
click at [14, 16] on icon at bounding box center [23, 20] width 18 height 18
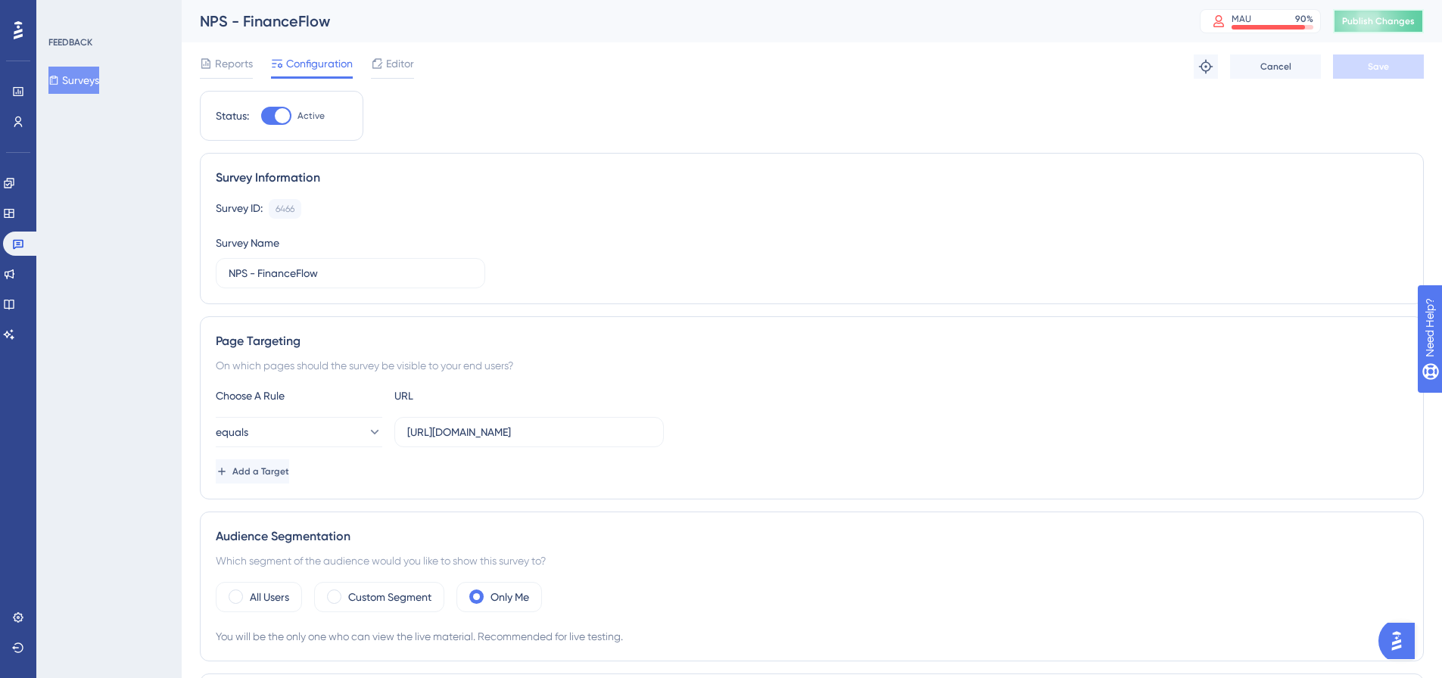
click at [1382, 17] on span "Publish Changes" at bounding box center [1378, 21] width 73 height 12
click at [391, 62] on span "Editor" at bounding box center [400, 64] width 28 height 18
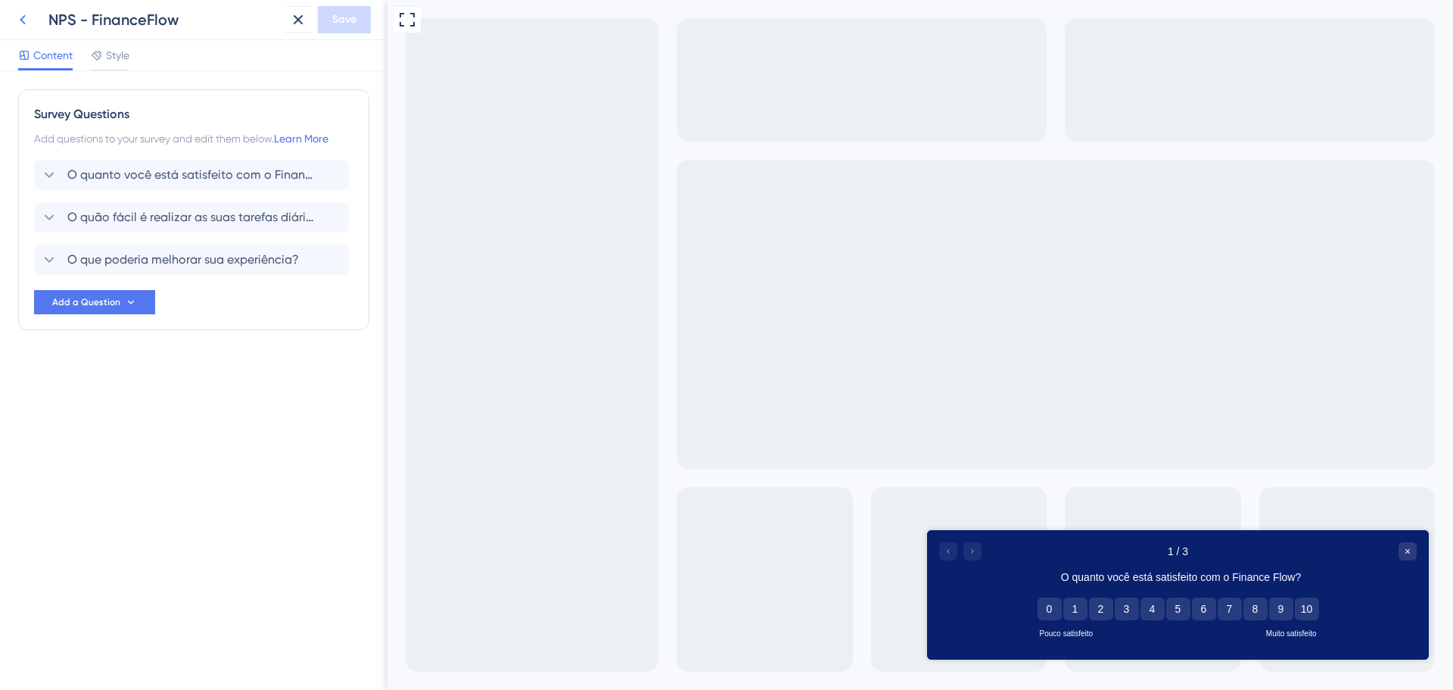
click at [17, 26] on icon at bounding box center [23, 20] width 18 height 18
